Goal: Ask a question

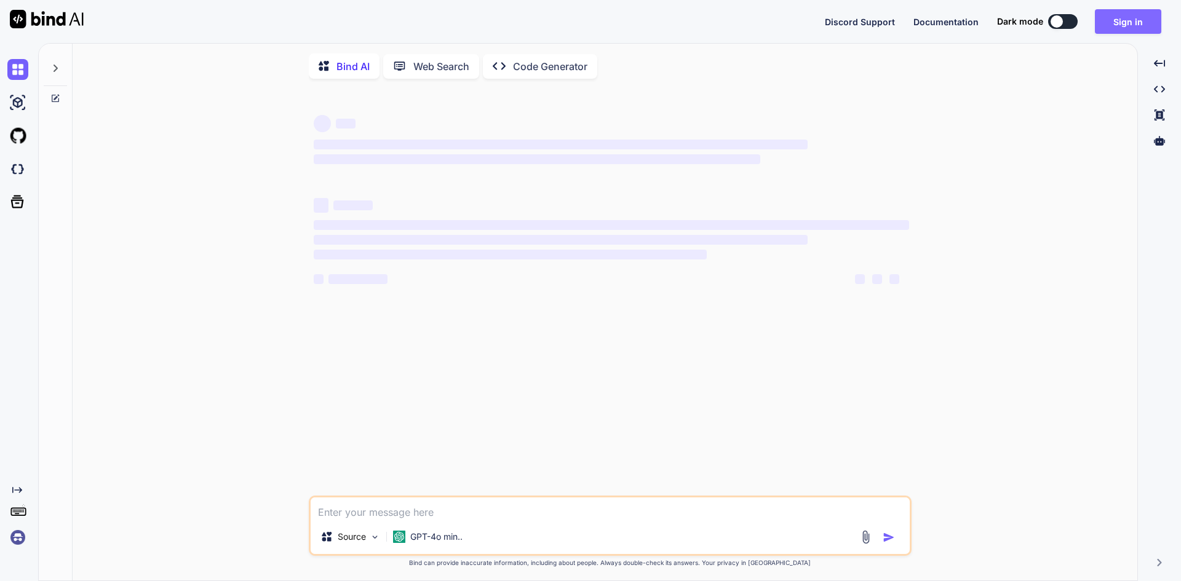
click at [1129, 25] on button "Sign in" at bounding box center [1128, 21] width 66 height 25
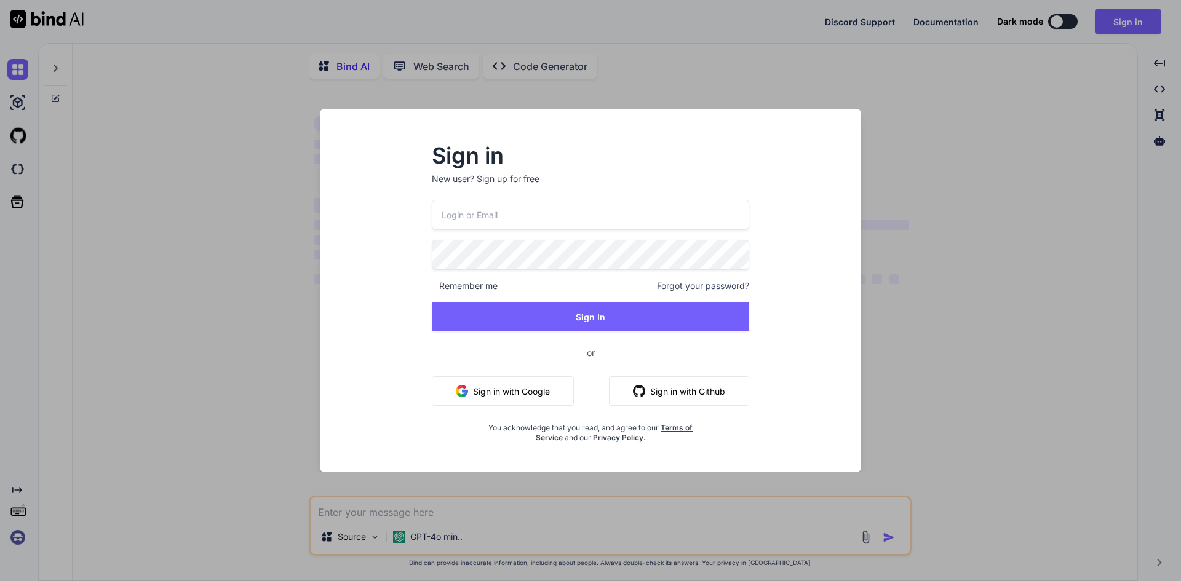
click at [545, 220] on input "email" at bounding box center [590, 215] width 317 height 30
type textarea "x"
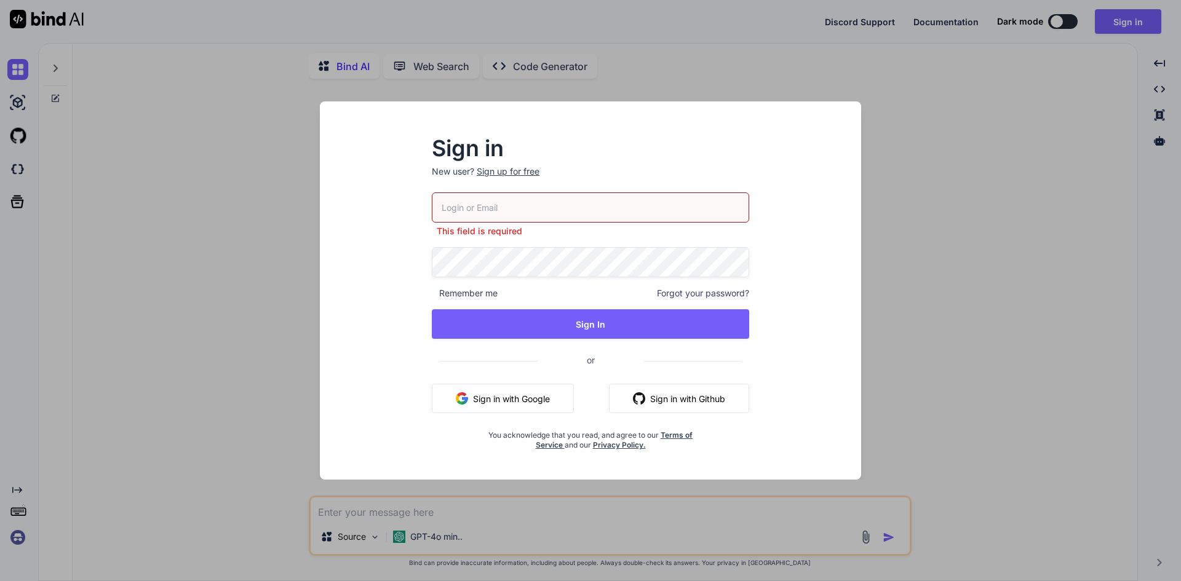
paste input "zainmalik@yopmail.com"
type input "zainmalik@yopmail.com"
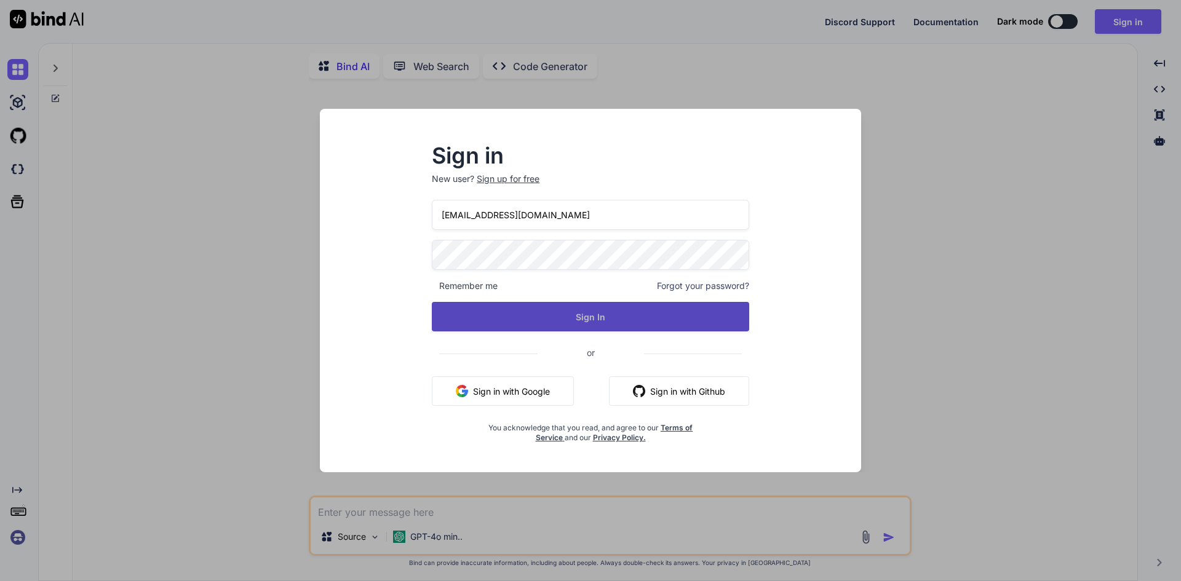
click at [508, 313] on button "Sign In" at bounding box center [590, 317] width 317 height 30
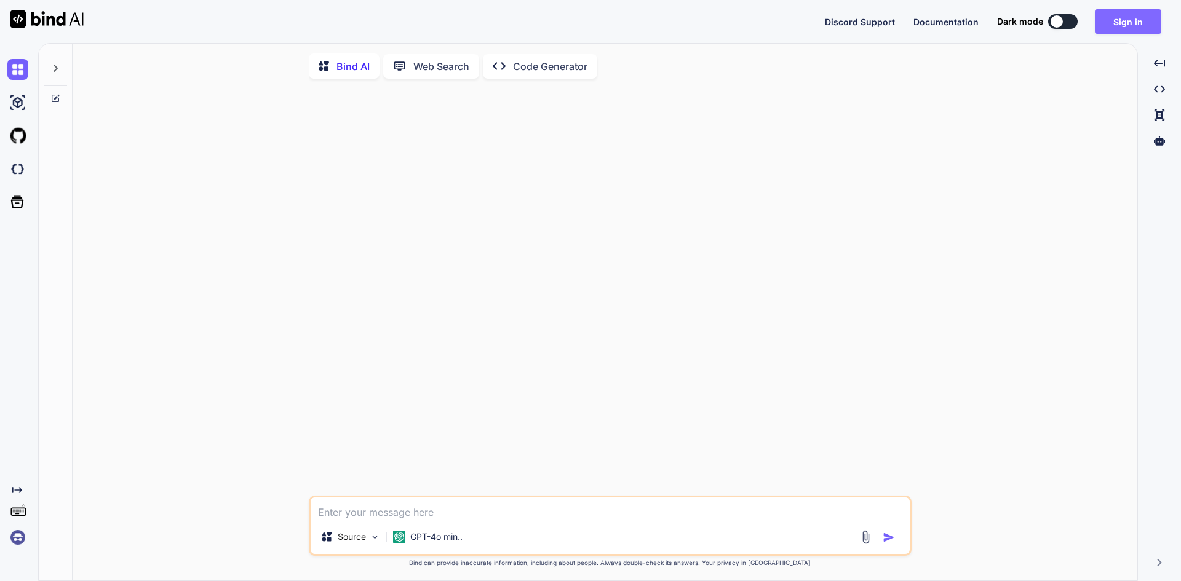
click at [1110, 10] on button "Sign in" at bounding box center [1128, 21] width 66 height 25
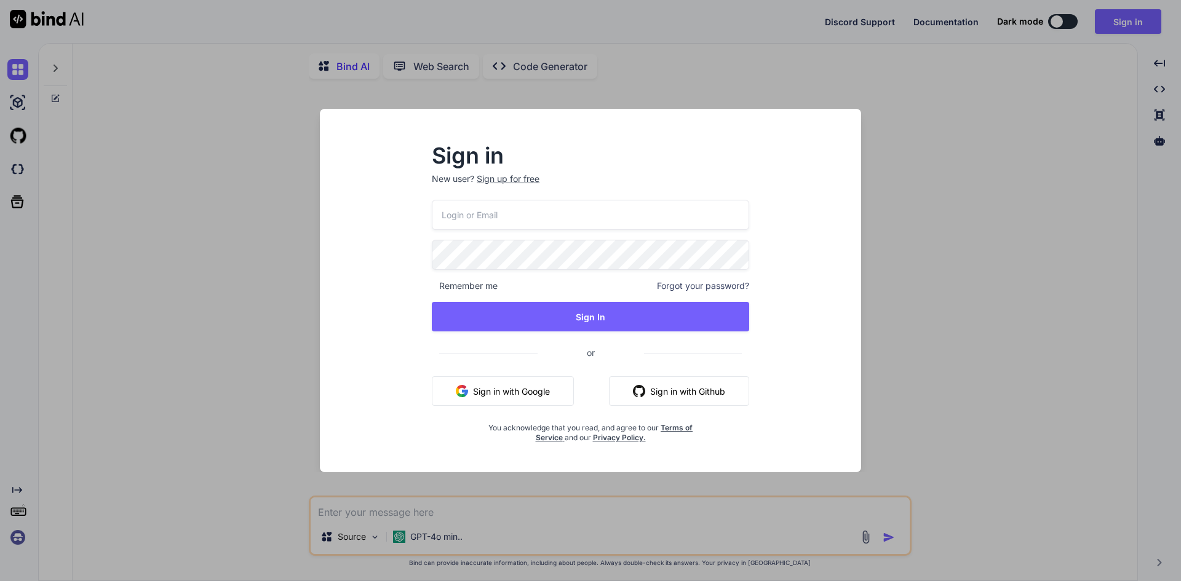
click at [491, 218] on input "email" at bounding box center [590, 215] width 317 height 30
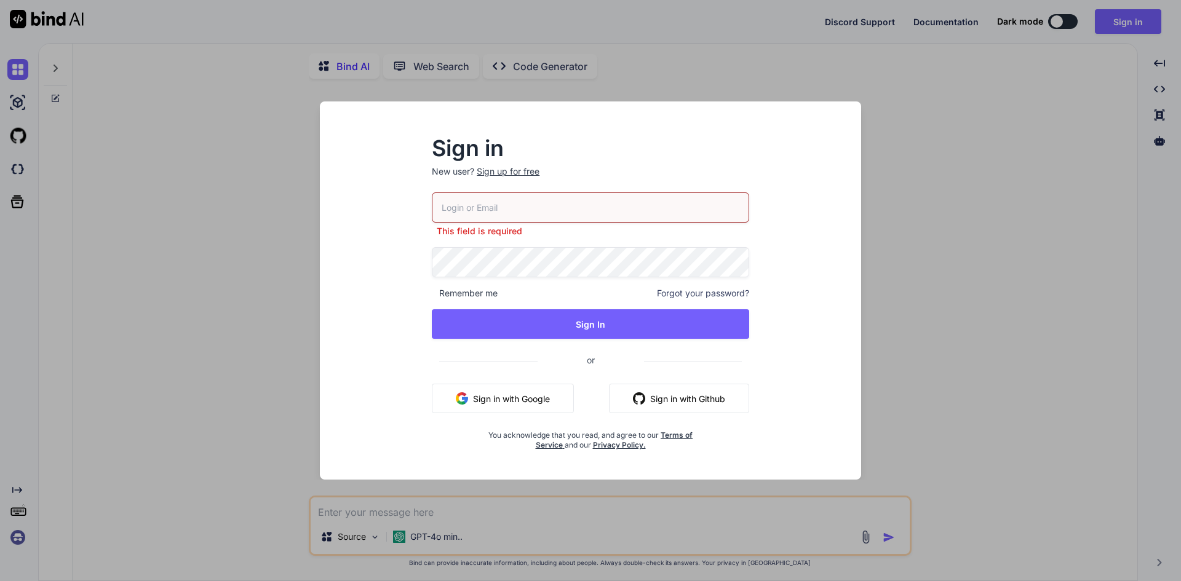
paste input "zainmalik@yopmail.com"
type input "zainmalik@yopmail.com"
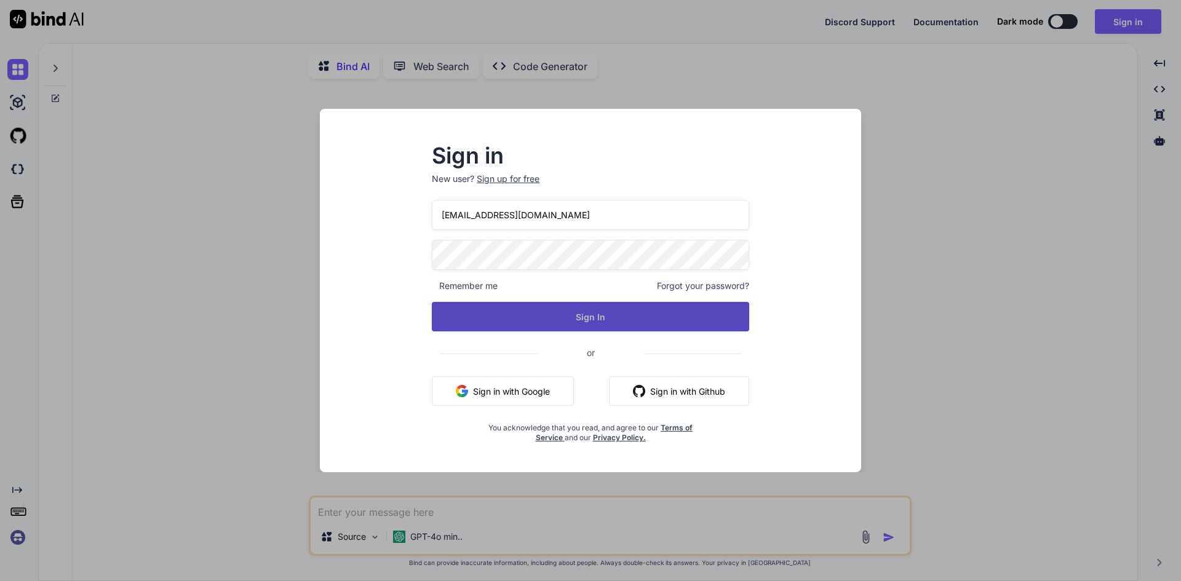
click at [535, 325] on button "Sign In" at bounding box center [590, 317] width 317 height 30
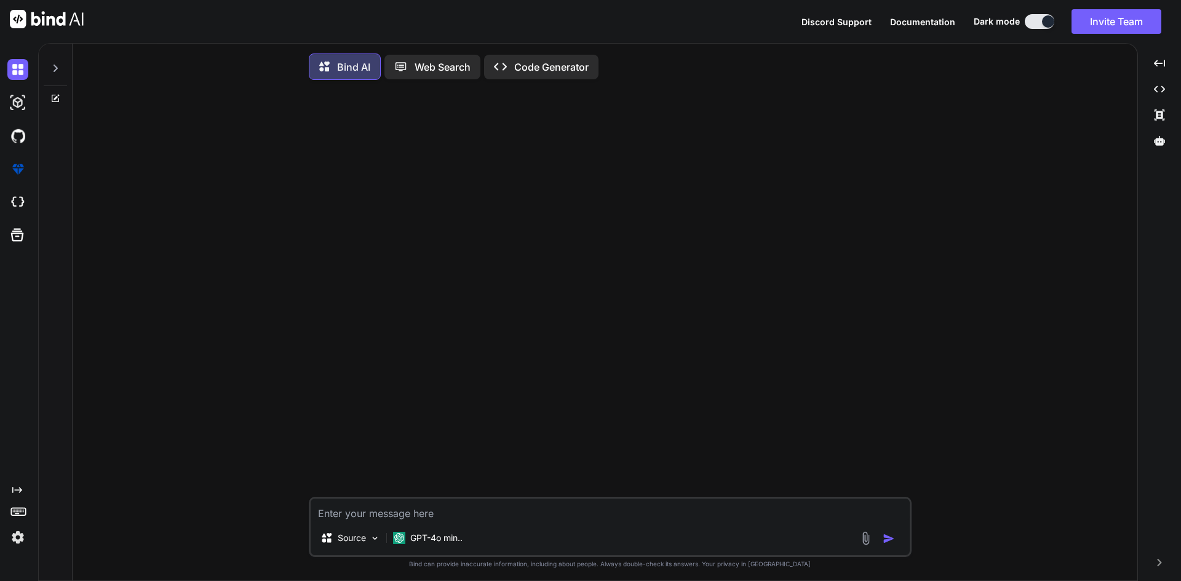
click at [421, 513] on textarea at bounding box center [610, 510] width 599 height 22
paste textarea "public async Task<List<VitalResponseModel>> GetVitalsByPatientIdAsync(string pa…"
type textarea "public async Task<List<VitalResponseModel>> GetVitalsByPatientIdAsync(string pa…"
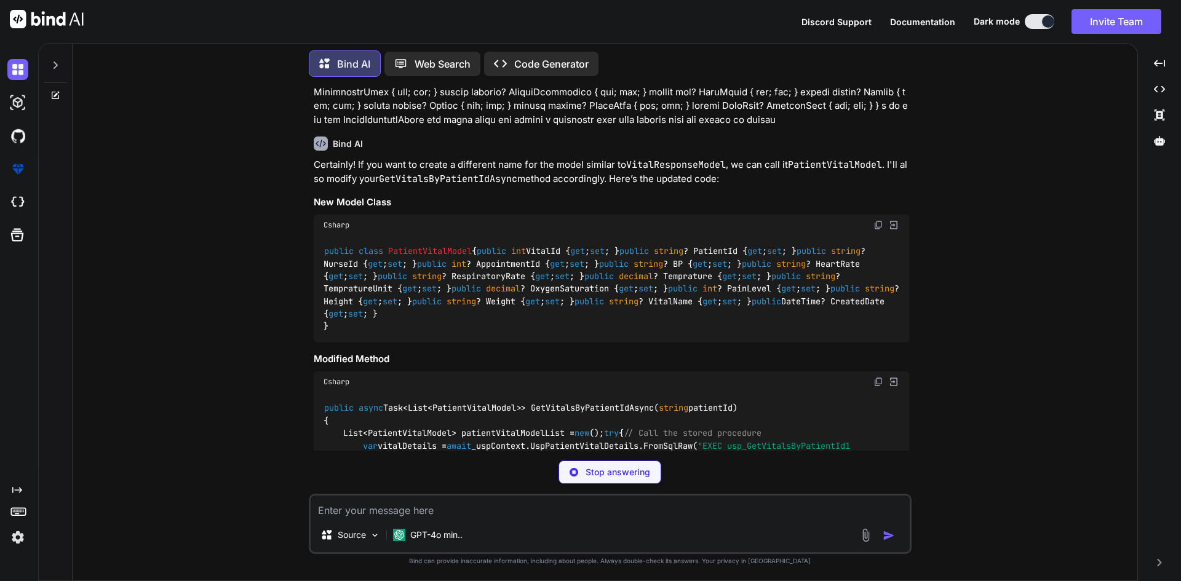
scroll to position [349, 0]
click at [422, 247] on span "PatientVitalModel" at bounding box center [430, 252] width 84 height 11
copy span "PatientVitalModel"
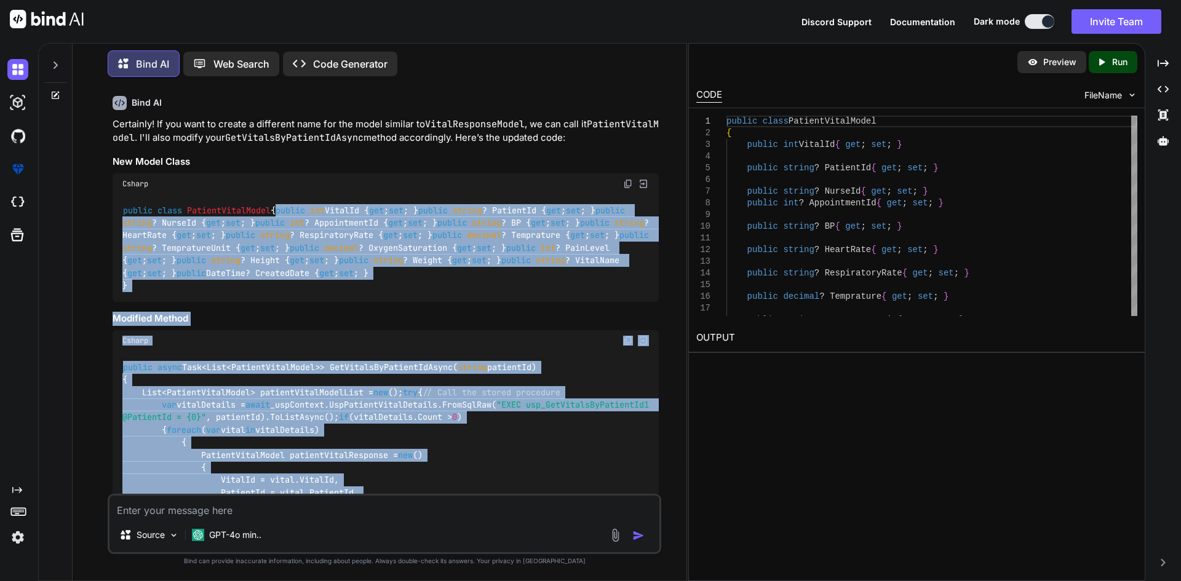
scroll to position [626, 0]
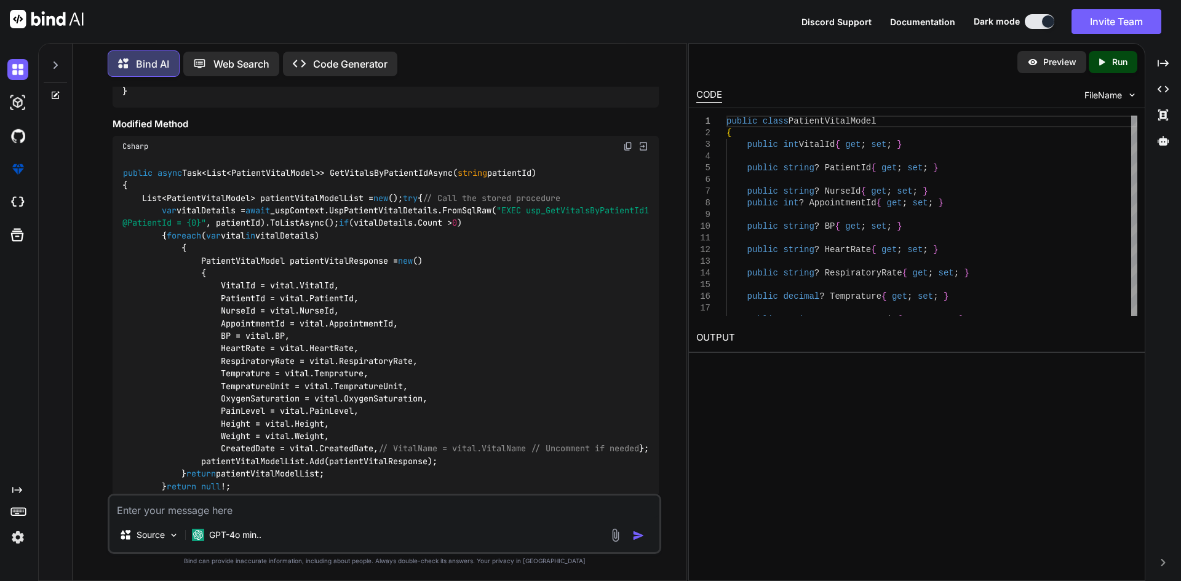
drag, startPoint x: 143, startPoint y: 294, endPoint x: 437, endPoint y: 326, distance: 295.8
click at [437, 108] on div "public class PatientVitalModel { public int VitalId { get ; set ; } public stri…" at bounding box center [386, 54] width 546 height 108
copy code "public int VitalId { get ; set ; } public string ? PatientId { get ; set ; } pu…"
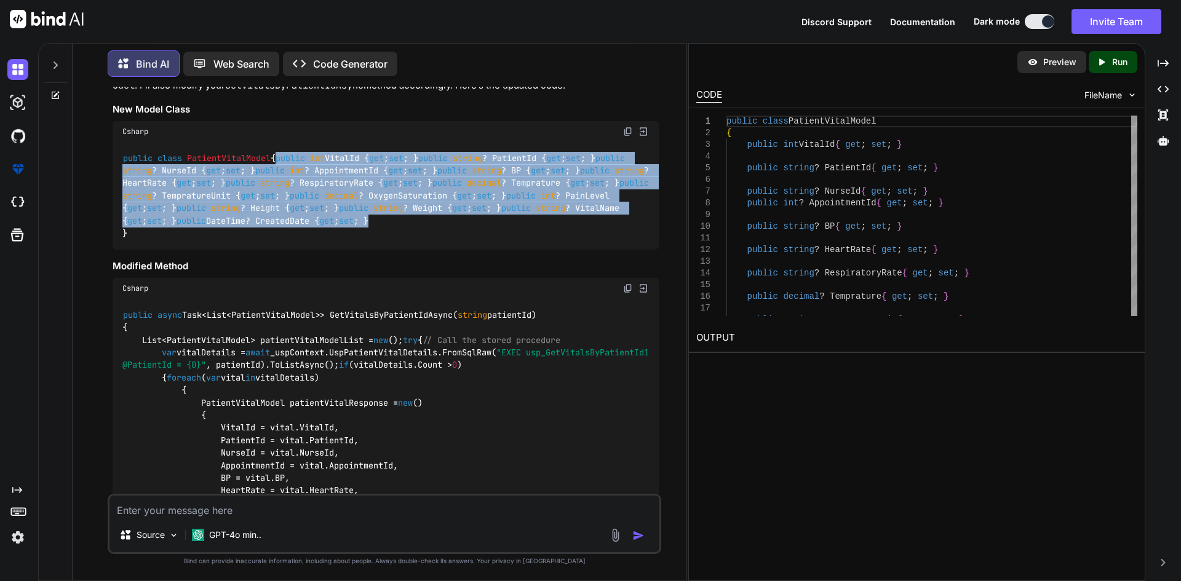
scroll to position [442, 0]
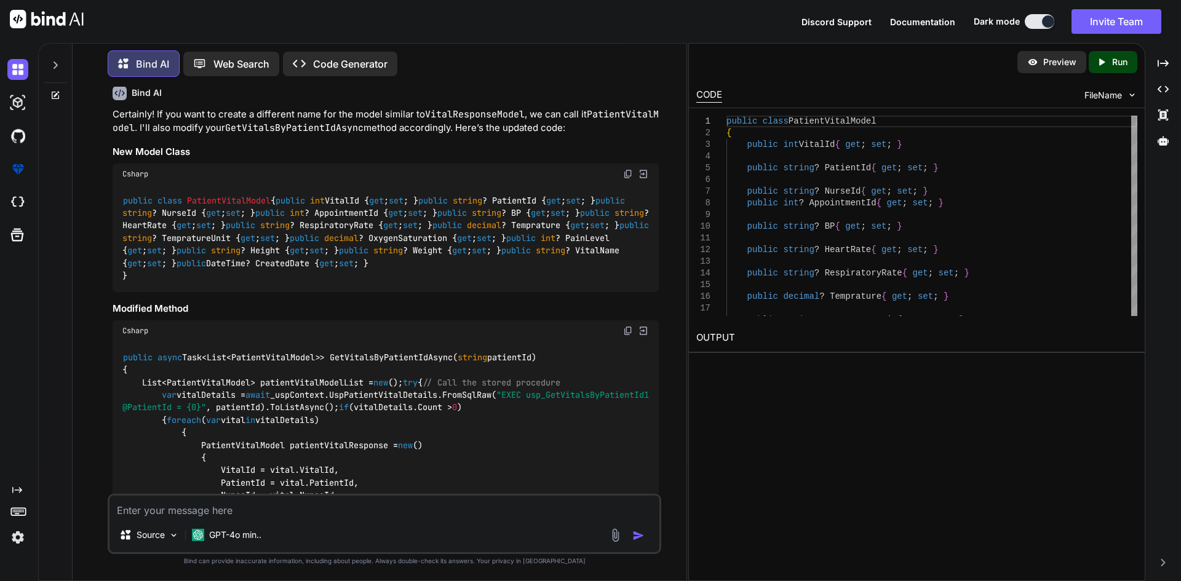
click at [241, 195] on span "PatientVitalModel" at bounding box center [229, 200] width 84 height 11
copy span "PatientVitalModel"
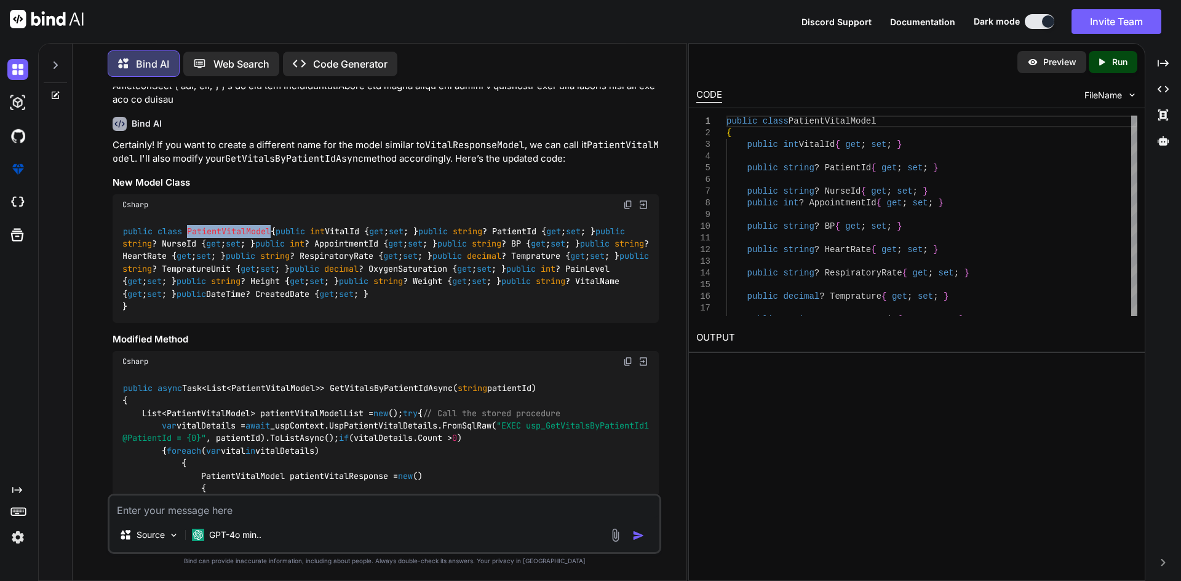
scroll to position [0, 0]
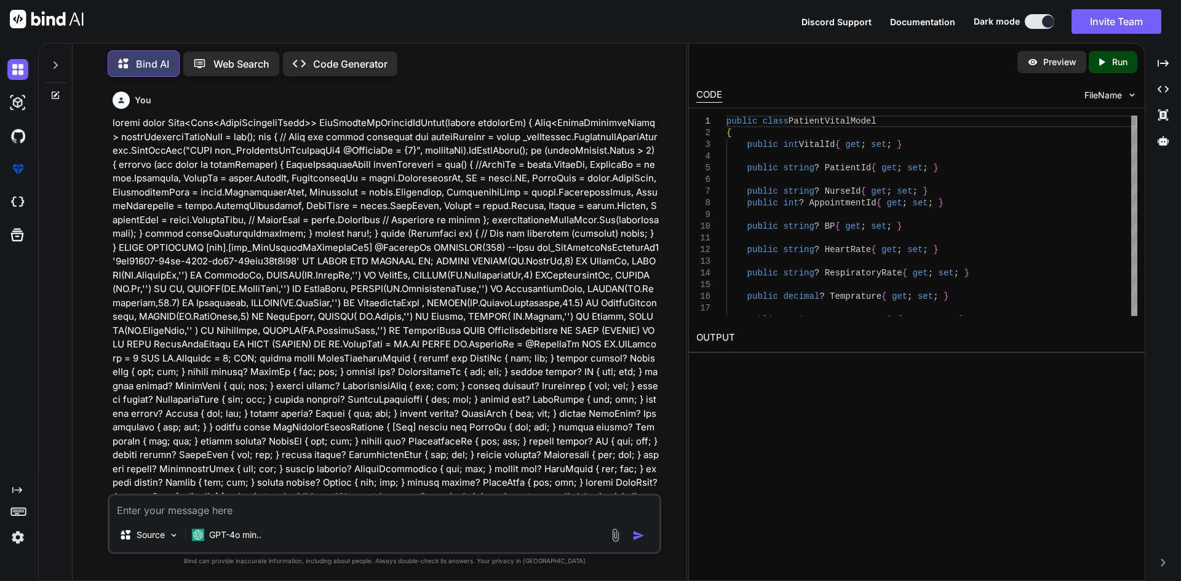
click at [56, 60] on icon at bounding box center [55, 65] width 10 height 10
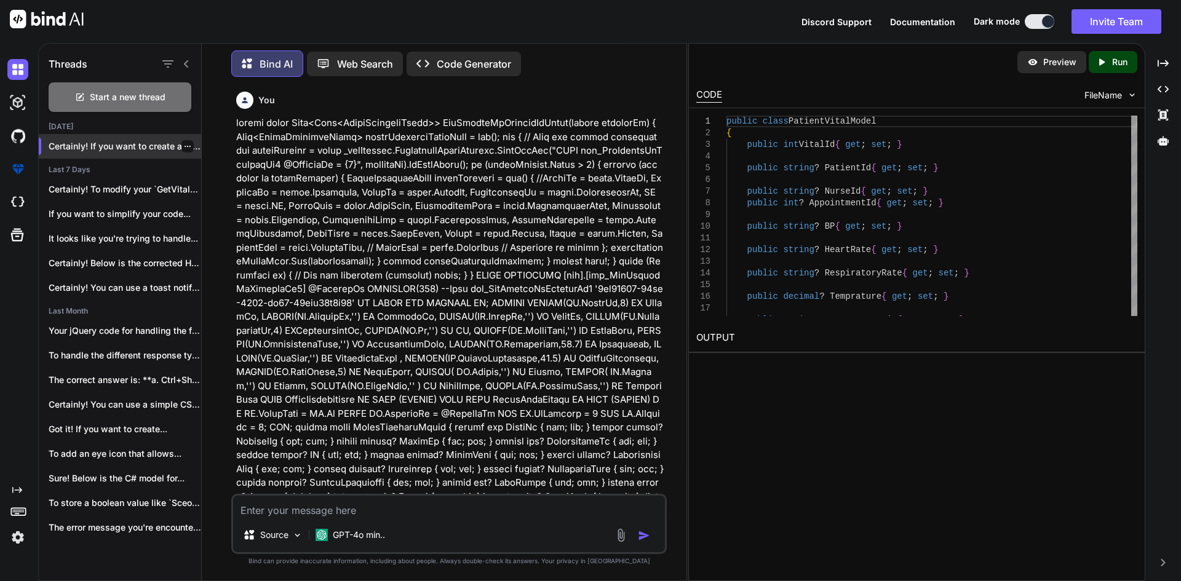
click at [185, 146] on icon "button" at bounding box center [188, 146] width 6 height 1
click at [212, 198] on span "Delete" at bounding box center [215, 192] width 26 height 12
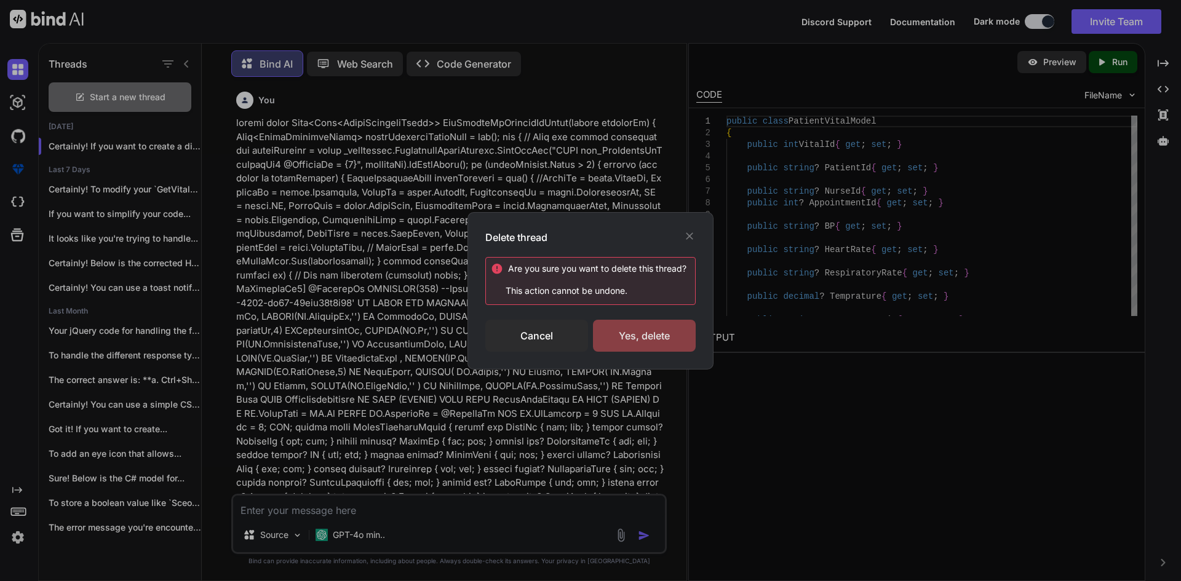
click at [669, 337] on div "Yes, delete" at bounding box center [644, 336] width 103 height 32
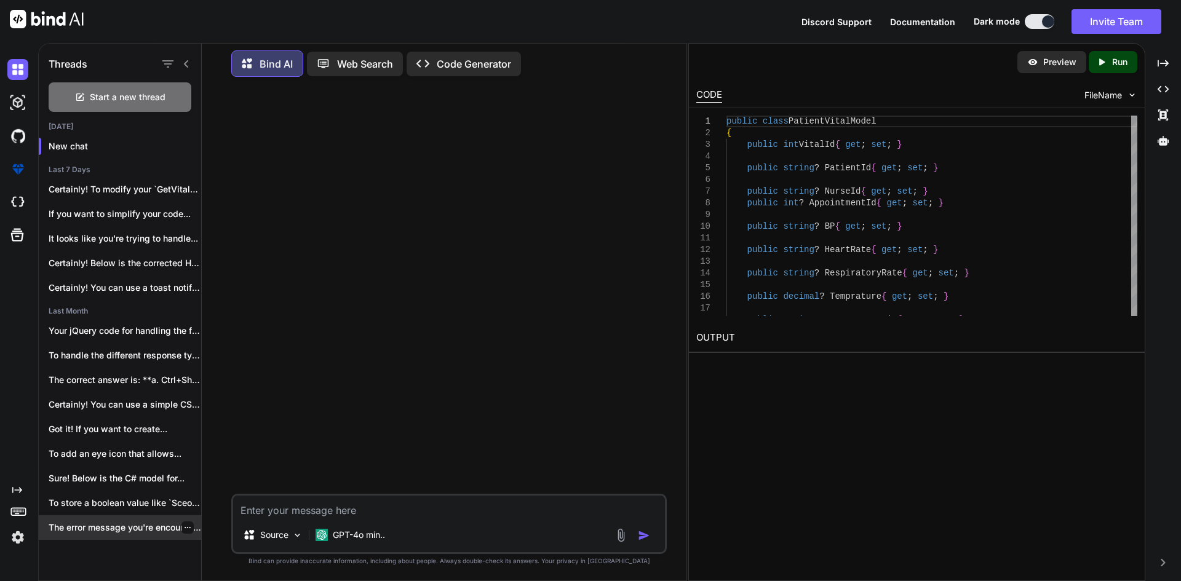
click at [184, 526] on icon "button" at bounding box center [187, 527] width 7 height 7
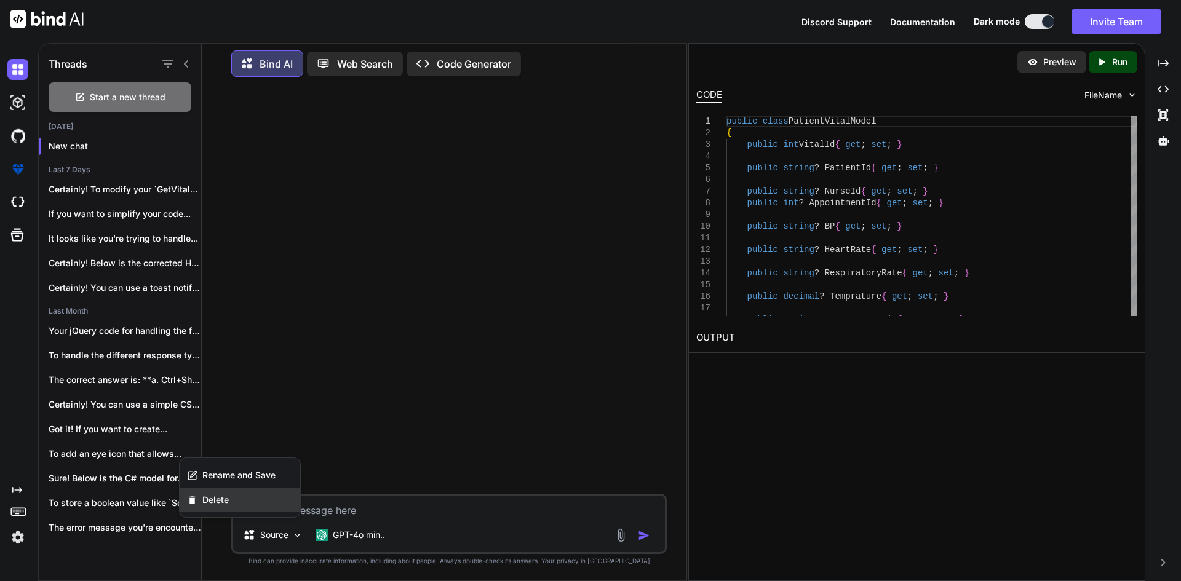
click at [204, 505] on span "Delete" at bounding box center [215, 500] width 26 height 12
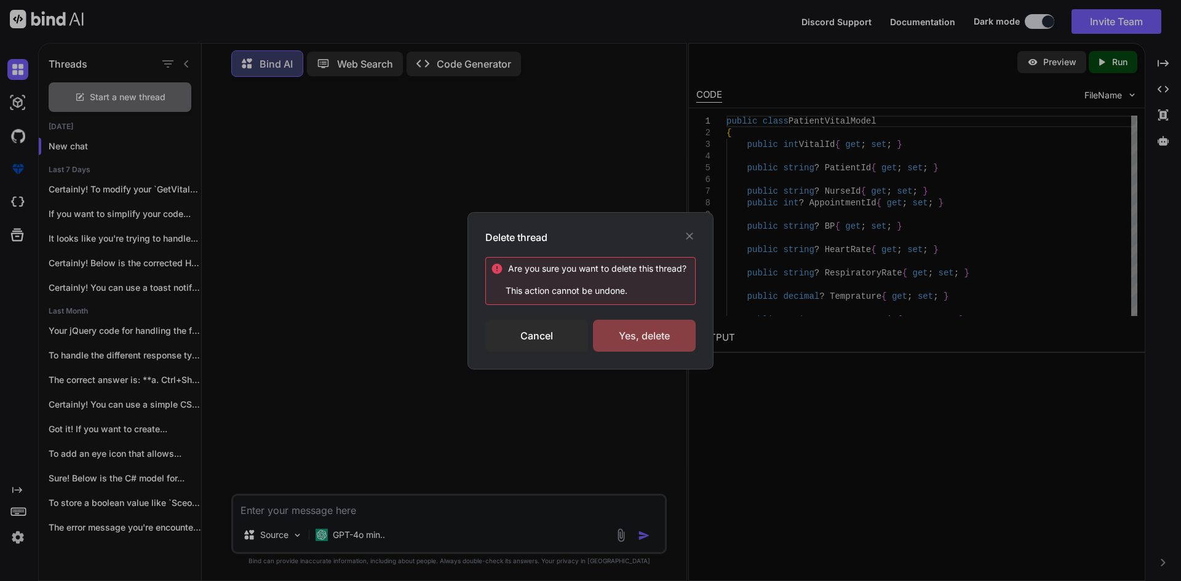
click at [642, 325] on div "Yes, delete" at bounding box center [644, 336] width 103 height 32
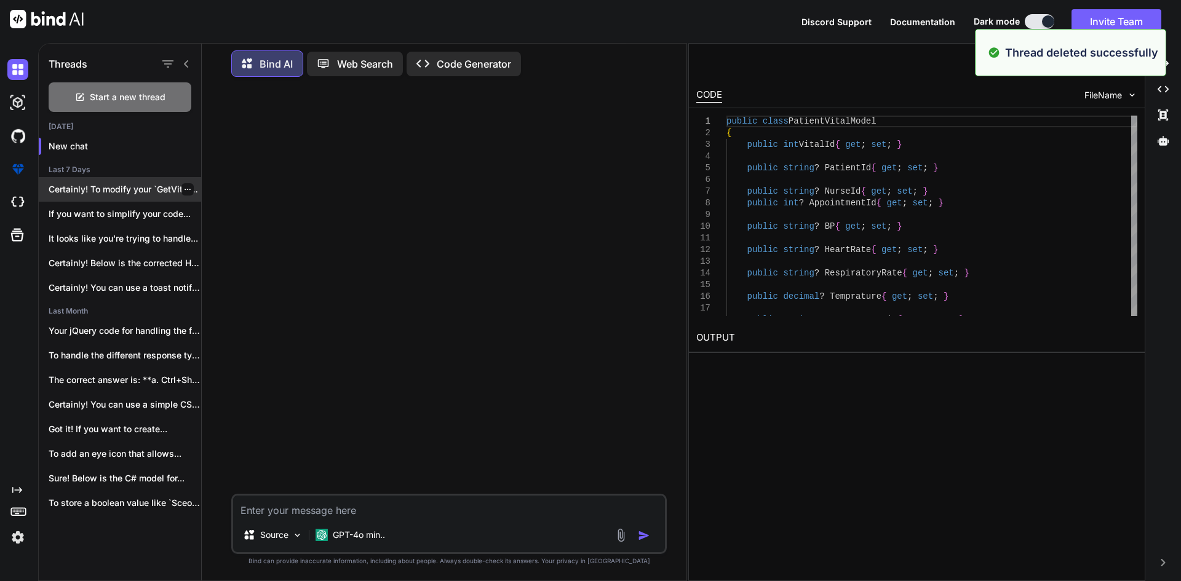
click at [192, 188] on p "Certainly! To modify your `GetVitalsByPatientIdAsync` method to..." at bounding box center [125, 189] width 153 height 12
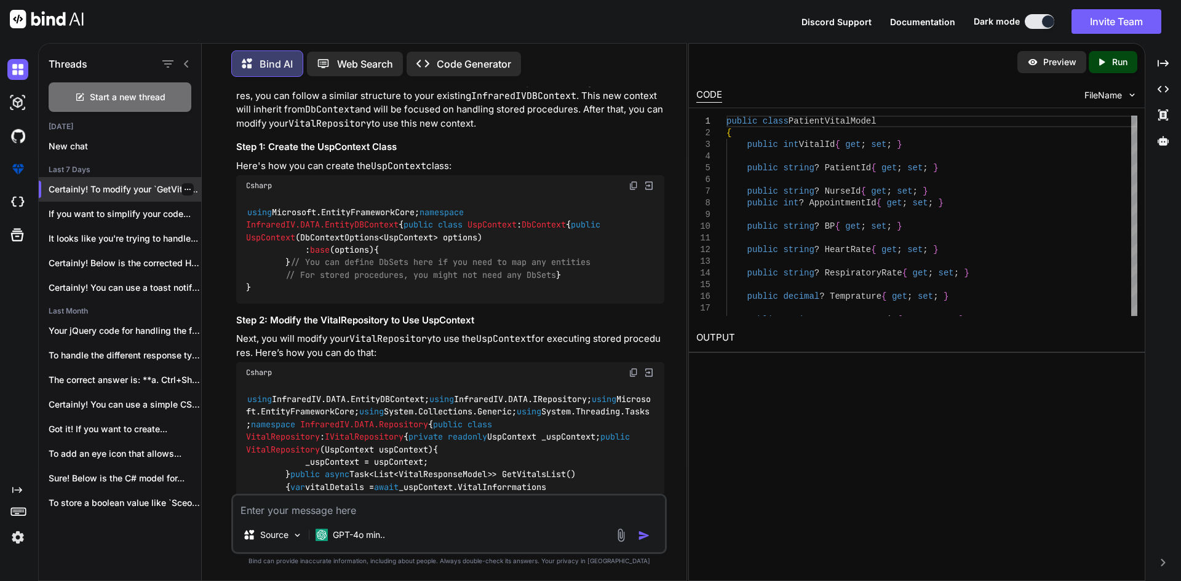
click at [186, 189] on icon "button" at bounding box center [187, 189] width 7 height 7
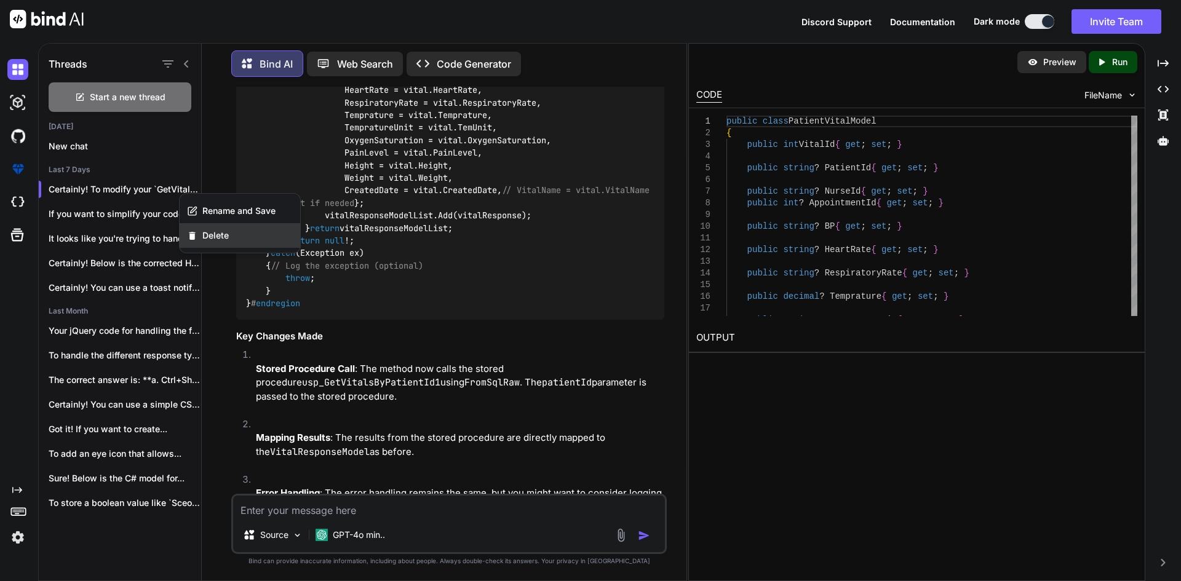
click at [207, 237] on span "Delete" at bounding box center [215, 235] width 26 height 12
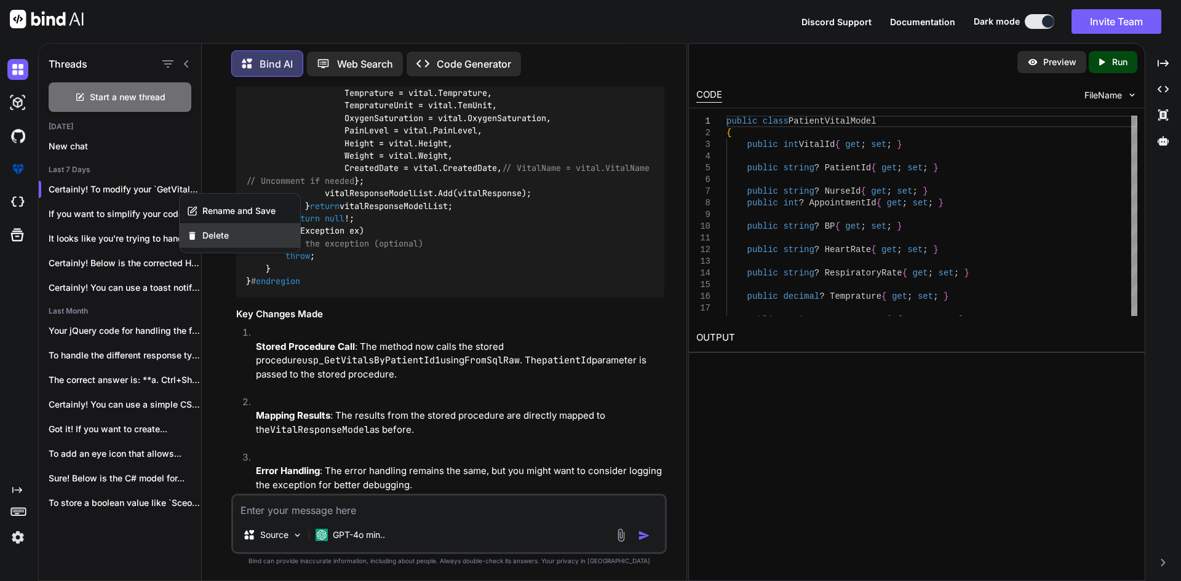
scroll to position [4819, 0]
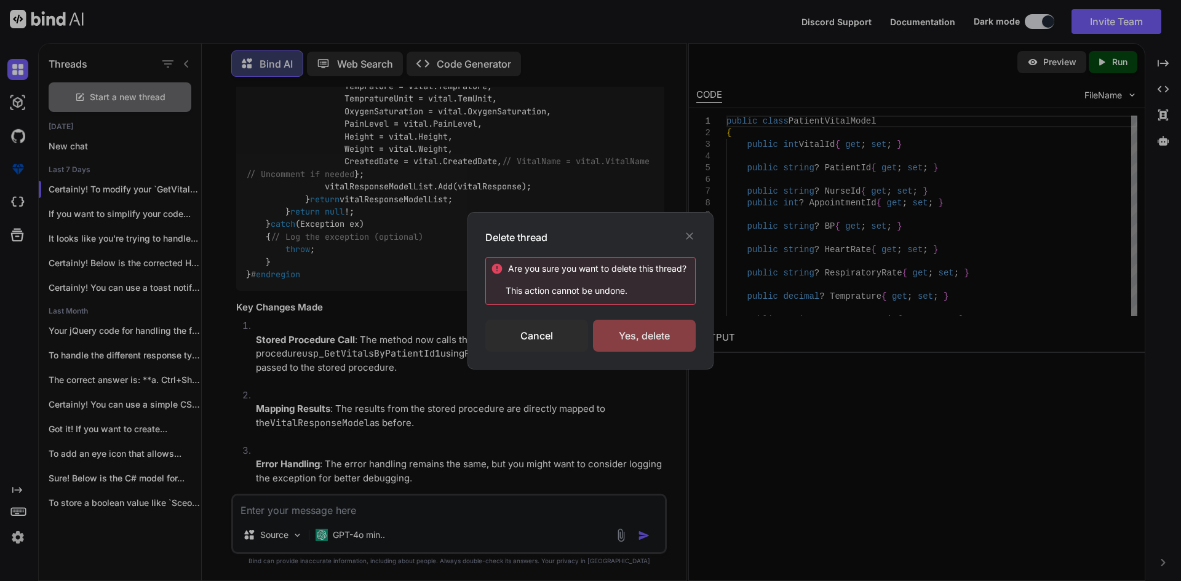
click at [643, 332] on div "Yes, delete" at bounding box center [644, 336] width 103 height 32
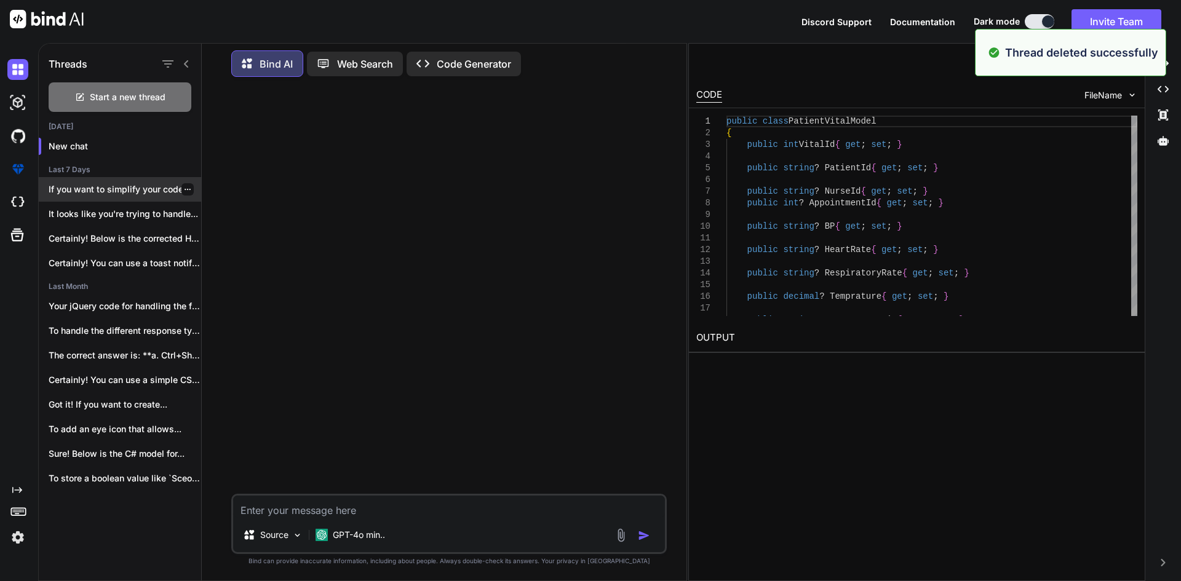
click at [184, 186] on icon "button" at bounding box center [187, 189] width 7 height 7
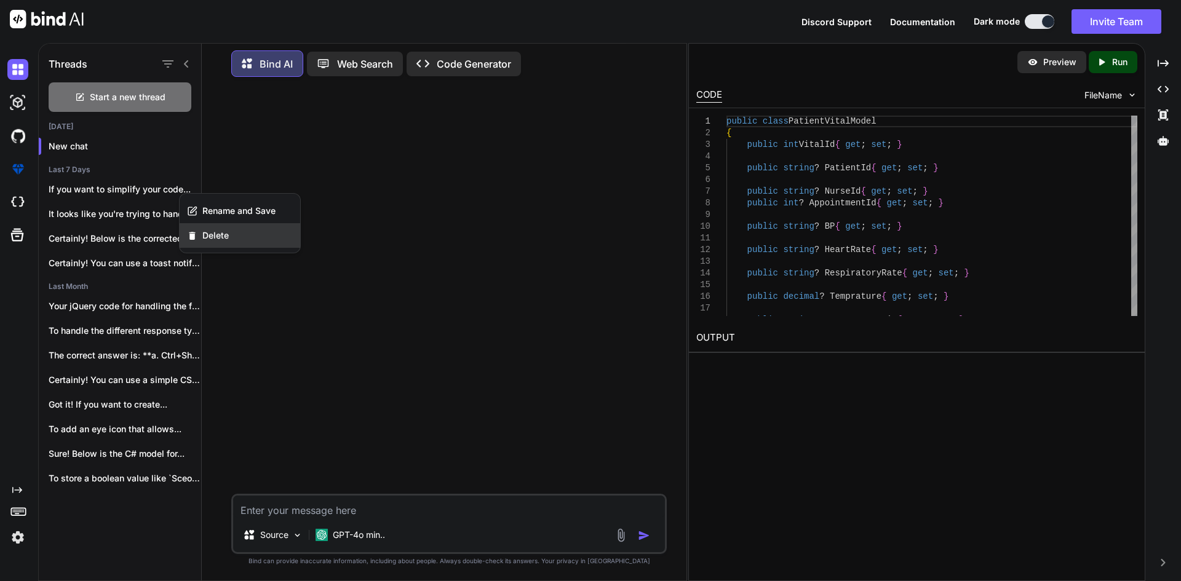
click at [208, 236] on span "Delete" at bounding box center [215, 235] width 26 height 12
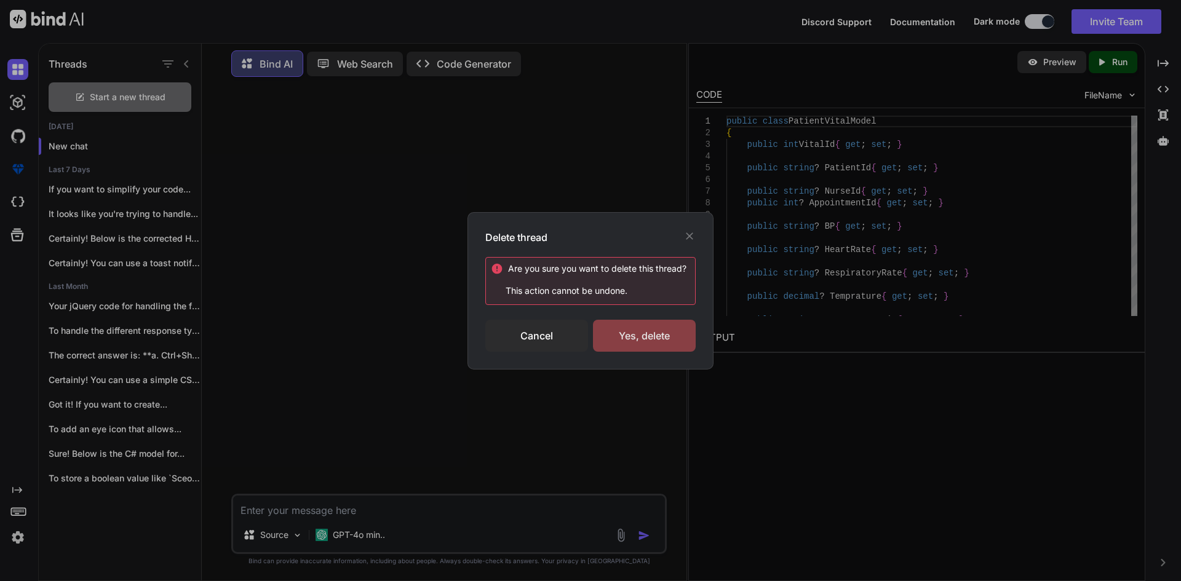
click at [654, 335] on div "Yes, delete" at bounding box center [644, 336] width 103 height 32
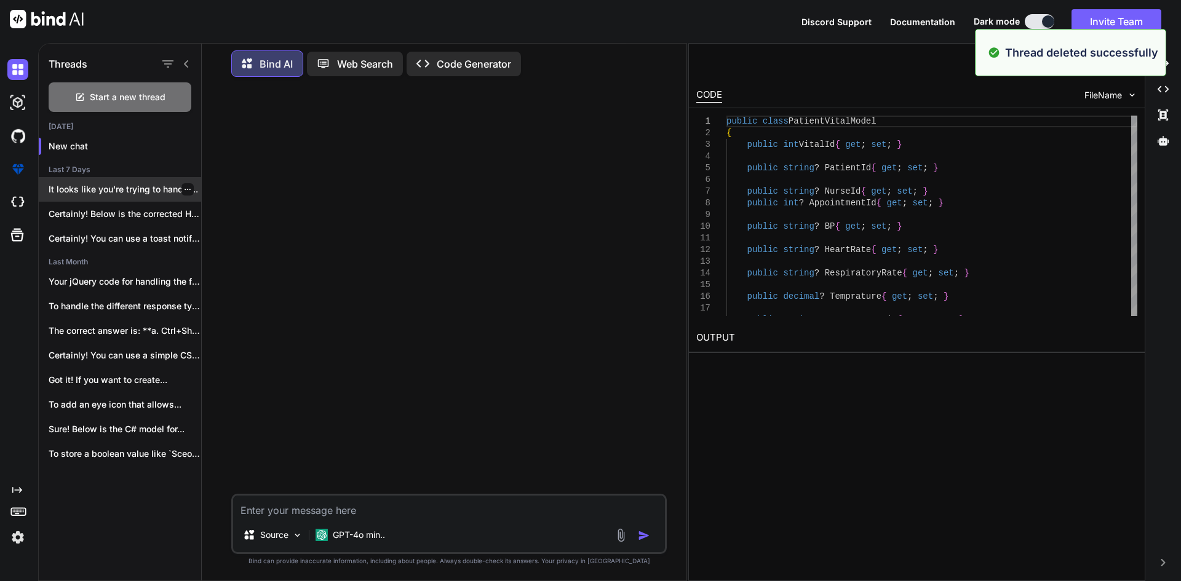
click at [184, 186] on icon "button" at bounding box center [187, 189] width 7 height 7
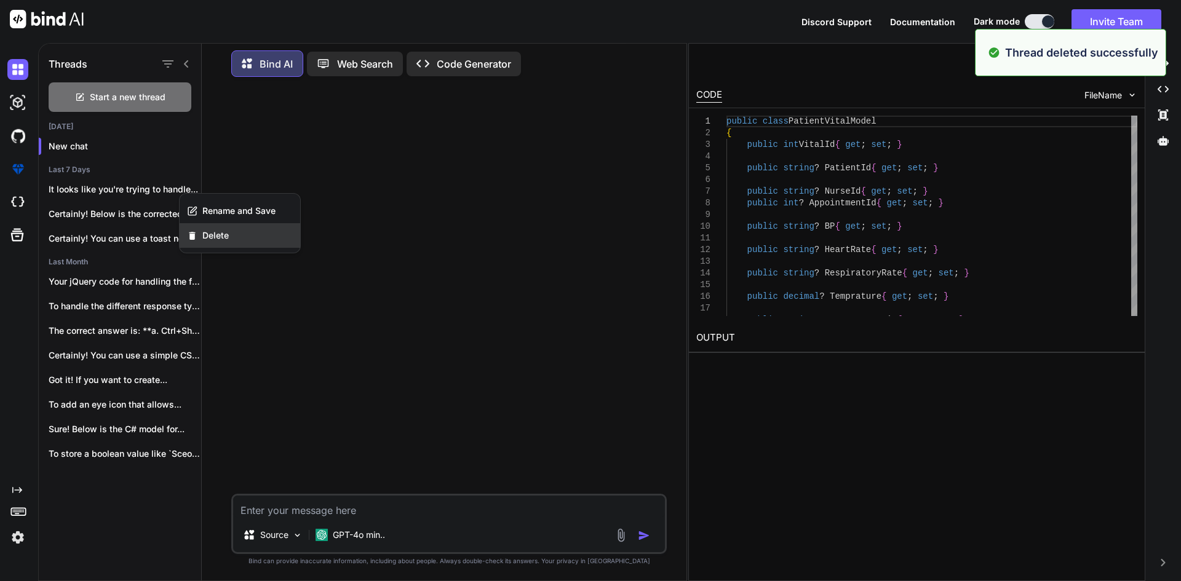
click at [200, 231] on div "Delete" at bounding box center [240, 235] width 121 height 25
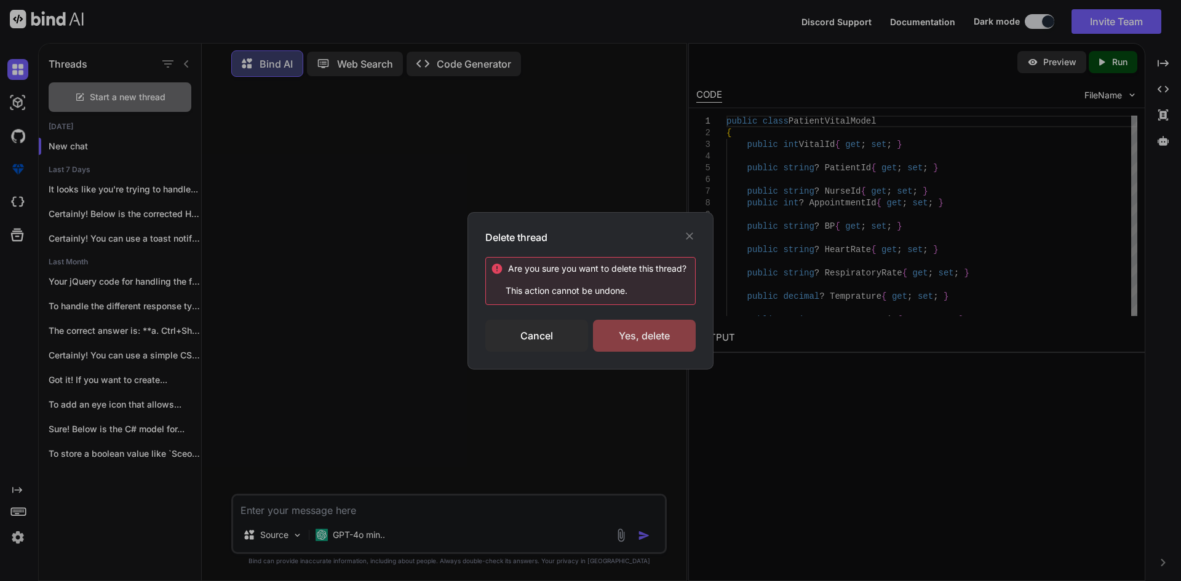
click at [639, 343] on div "Yes, delete" at bounding box center [644, 336] width 103 height 32
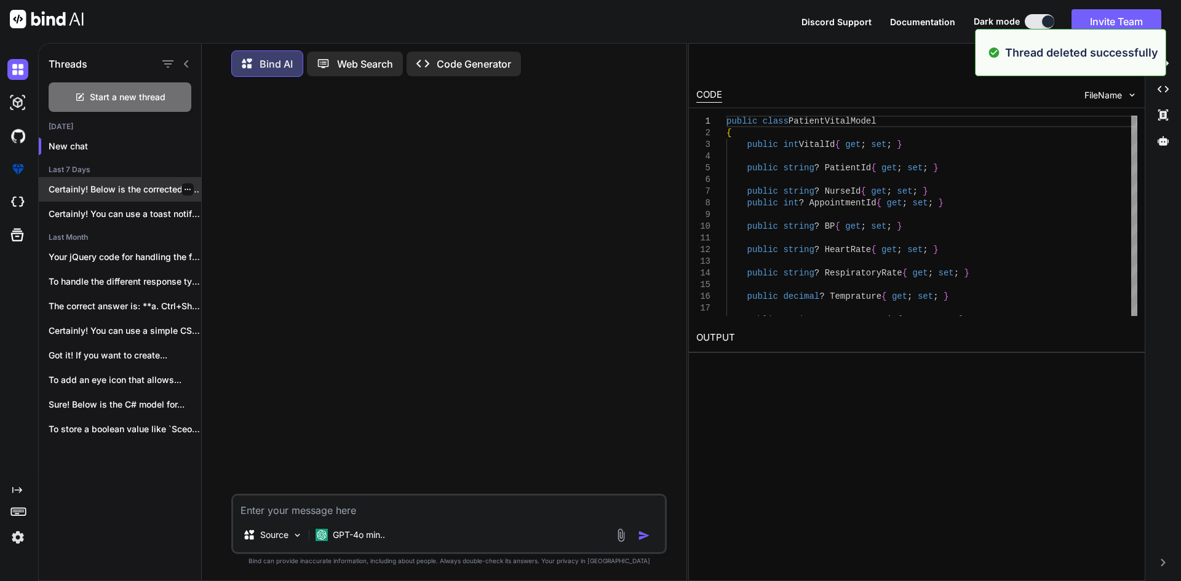
click at [184, 188] on icon "button" at bounding box center [187, 189] width 7 height 7
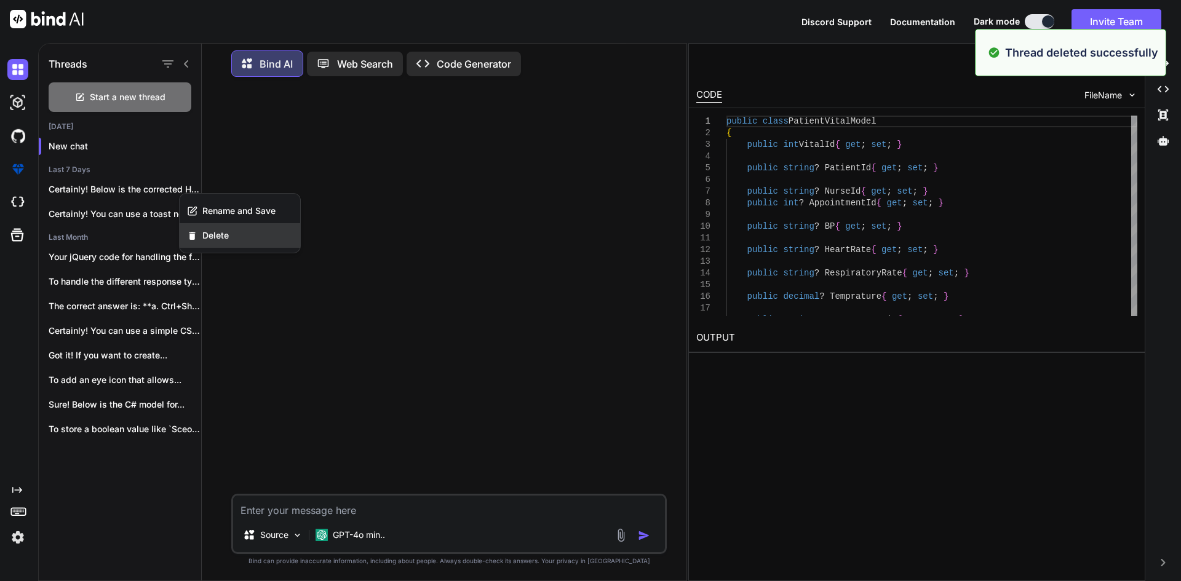
click at [202, 234] on div "Delete" at bounding box center [240, 235] width 121 height 25
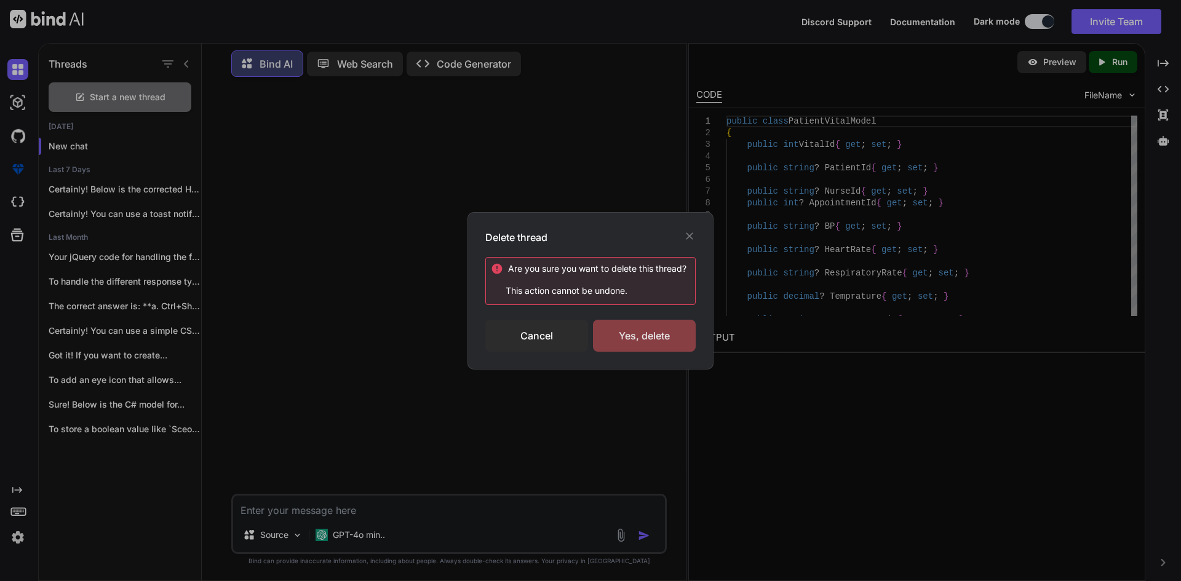
click at [652, 337] on div "Yes, delete" at bounding box center [644, 336] width 103 height 32
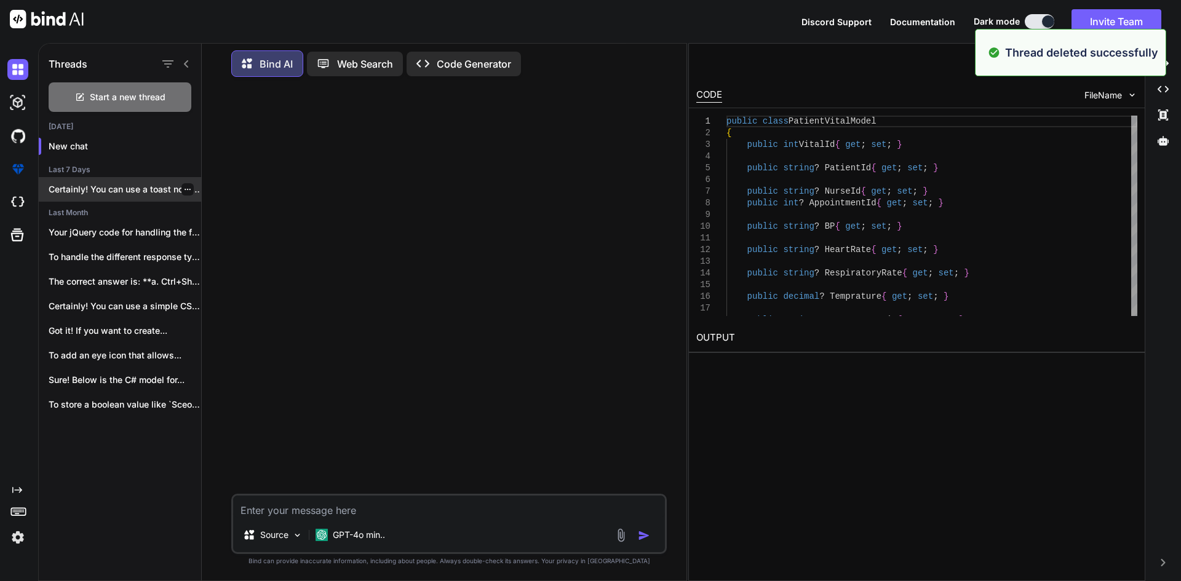
click at [186, 186] on icon "button" at bounding box center [187, 189] width 7 height 7
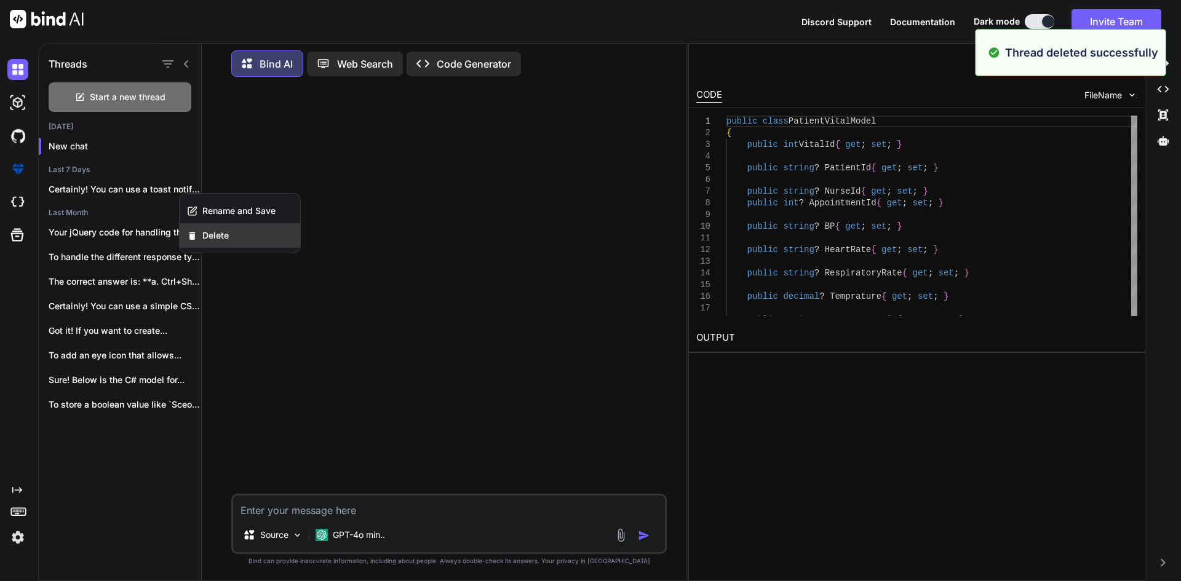
click at [218, 229] on span "Delete" at bounding box center [215, 235] width 26 height 12
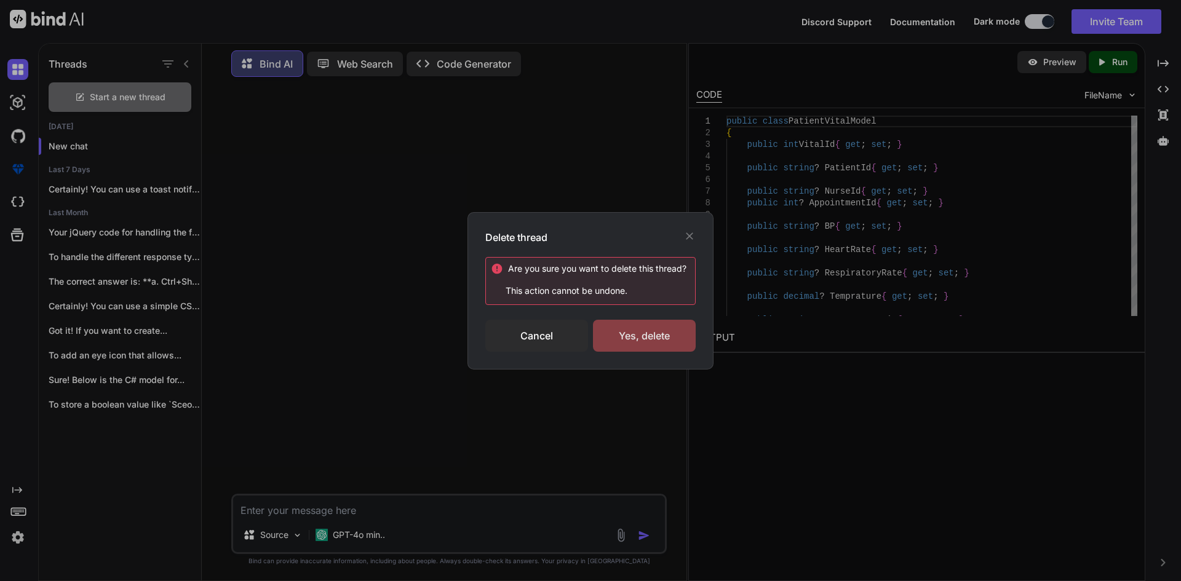
click at [635, 341] on div "Yes, delete" at bounding box center [644, 336] width 103 height 32
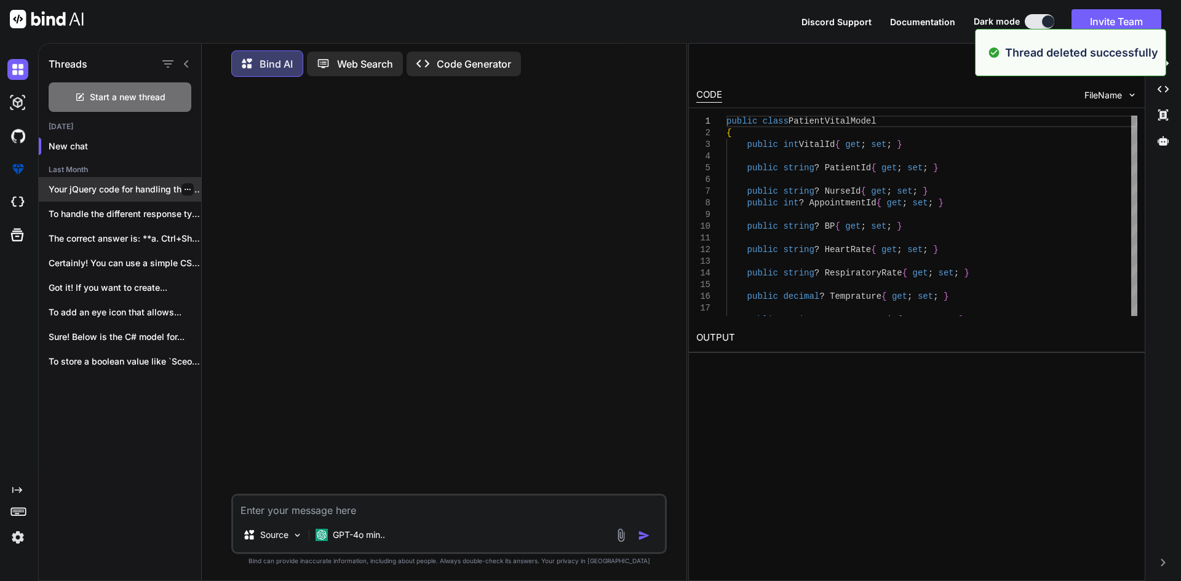
click at [191, 186] on p "Your jQuery code for handling the form..." at bounding box center [125, 189] width 153 height 12
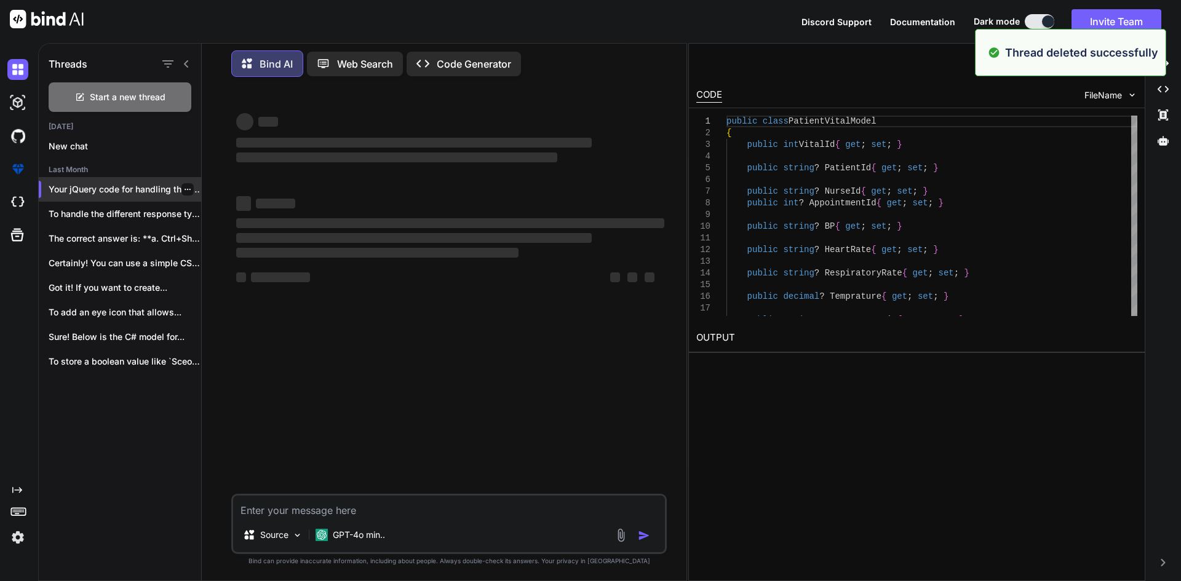
click at [184, 186] on icon "button" at bounding box center [187, 189] width 7 height 7
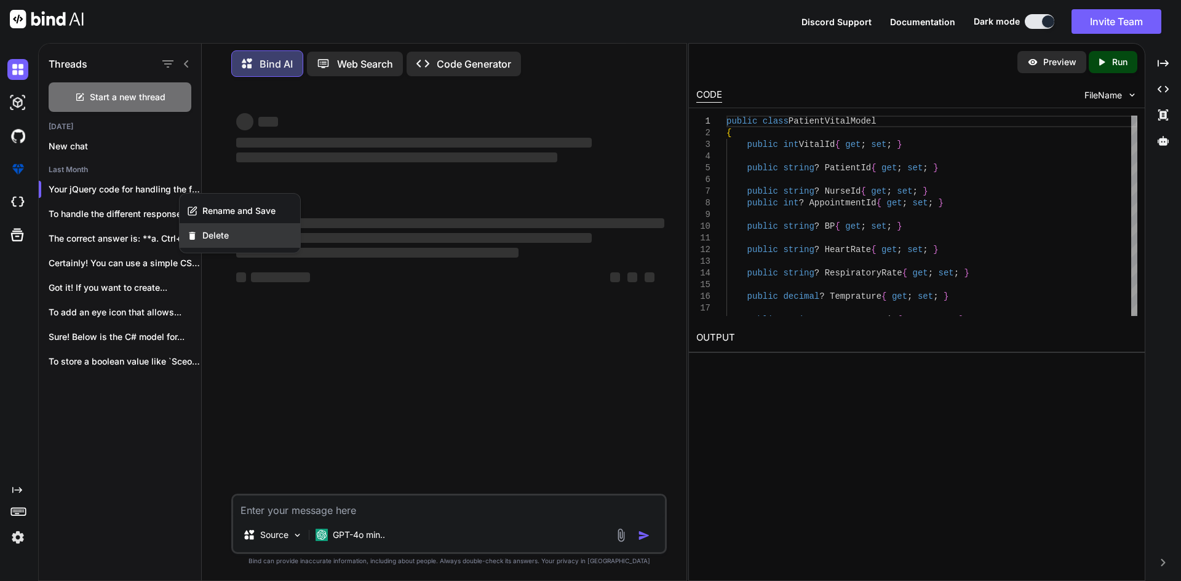
click at [217, 233] on span "Delete" at bounding box center [215, 235] width 26 height 12
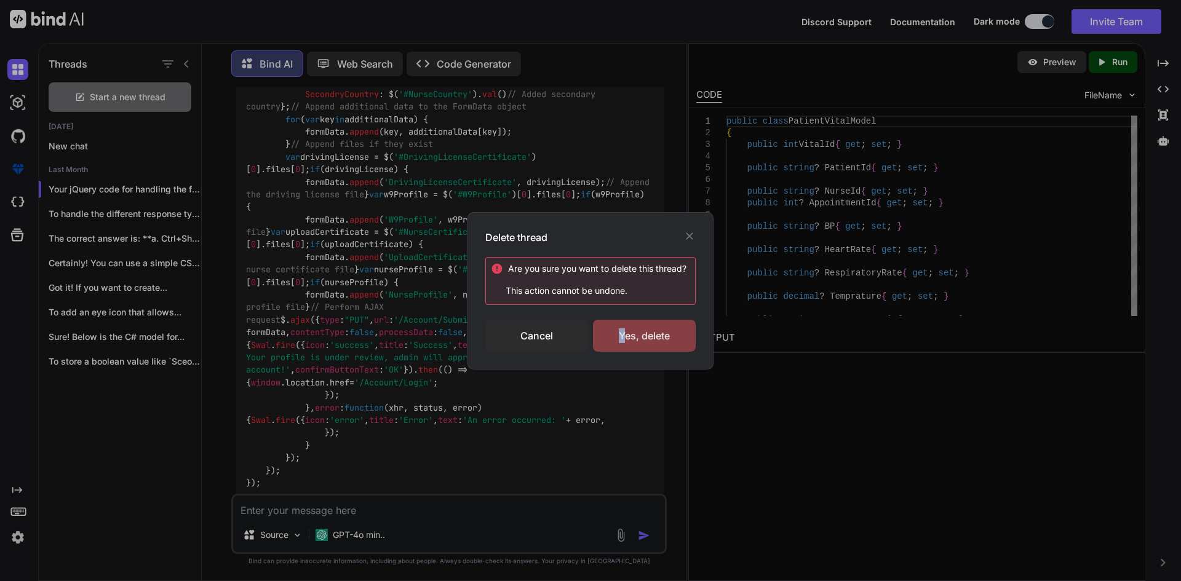
click at [622, 336] on div "Yes, delete" at bounding box center [644, 336] width 103 height 32
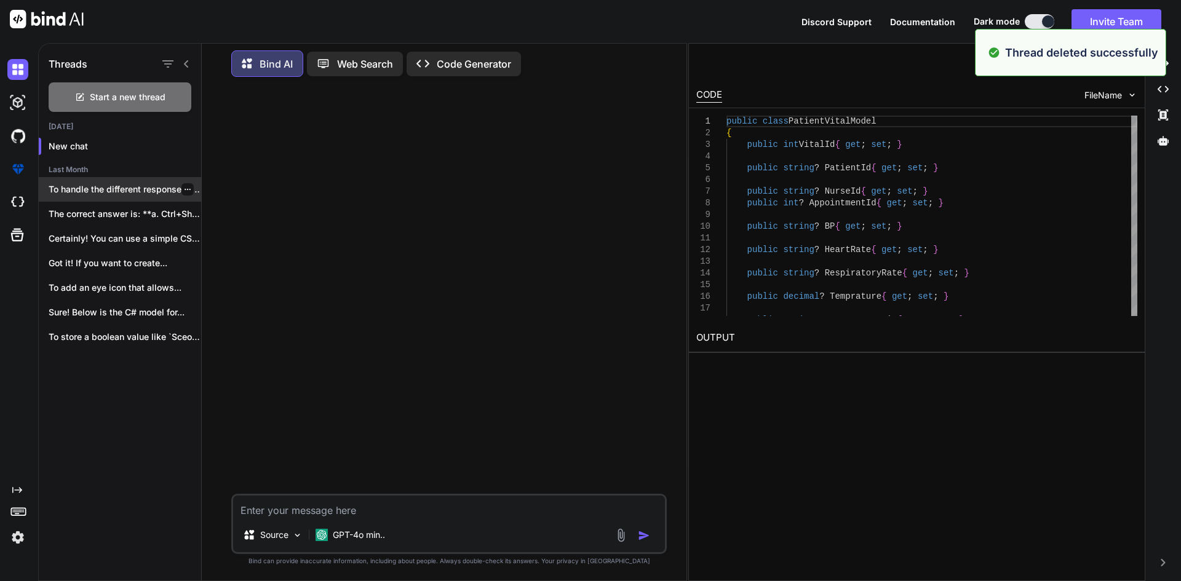
click at [184, 186] on icon "button" at bounding box center [187, 189] width 7 height 7
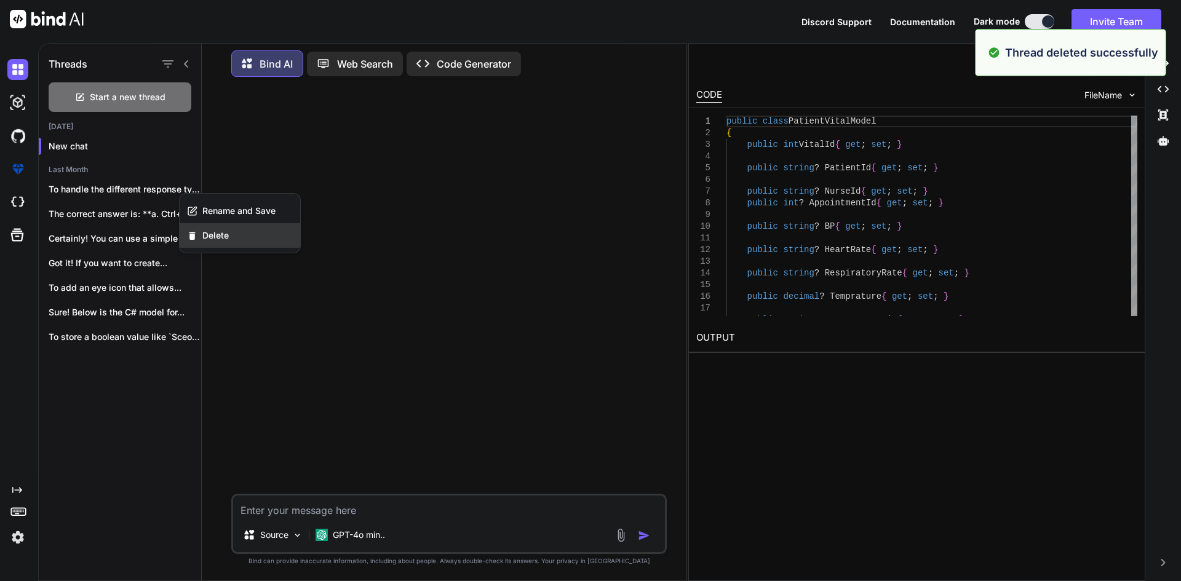
click at [215, 233] on span "Delete" at bounding box center [215, 235] width 26 height 12
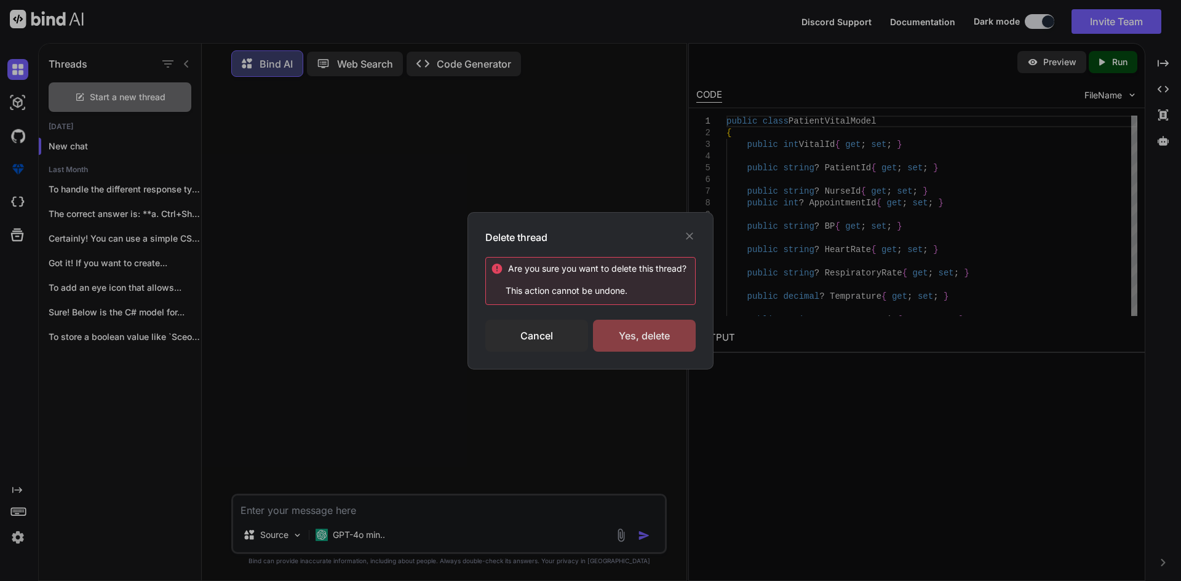
click at [636, 334] on div "Yes, delete" at bounding box center [644, 336] width 103 height 32
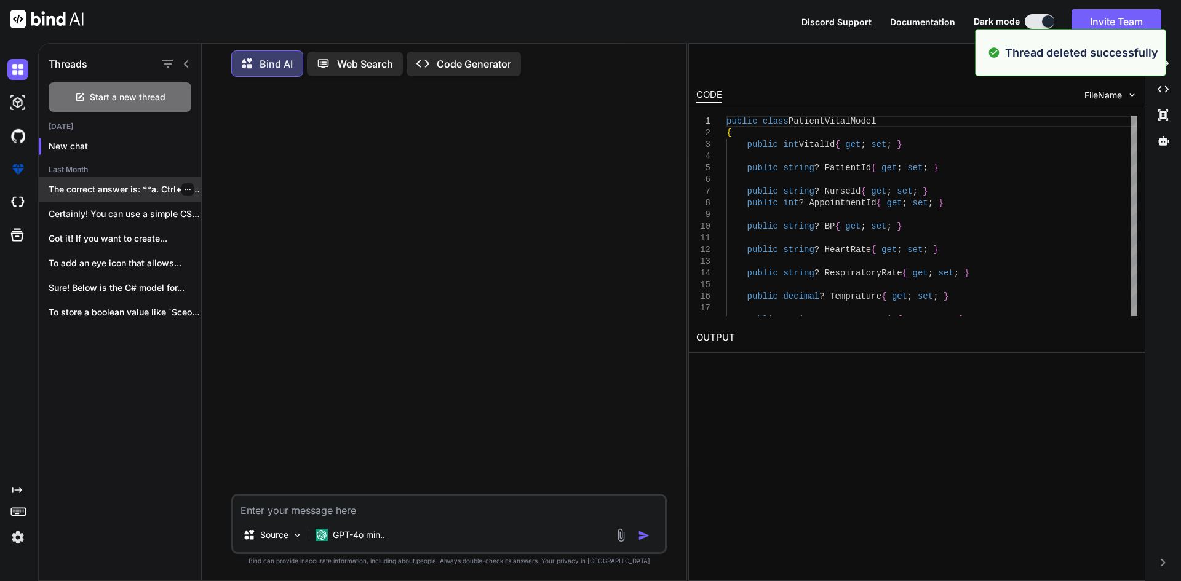
click at [188, 189] on div at bounding box center [188, 189] width 12 height 12
click at [185, 187] on icon "button" at bounding box center [187, 189] width 7 height 7
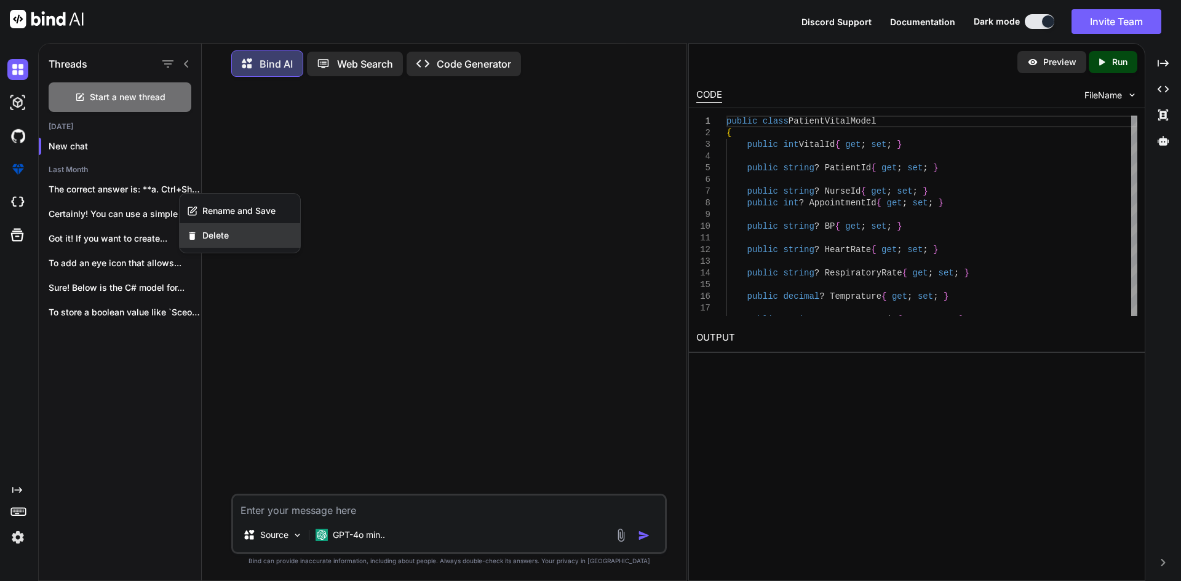
click at [206, 236] on span "Delete" at bounding box center [215, 235] width 26 height 12
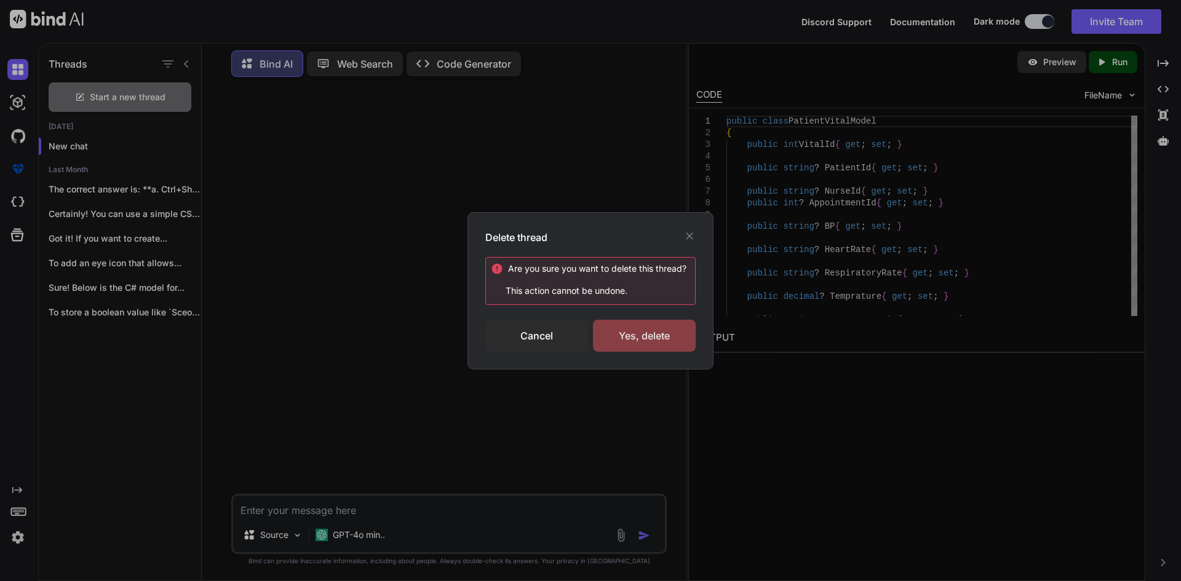
click at [631, 323] on div "Yes, delete" at bounding box center [644, 336] width 103 height 32
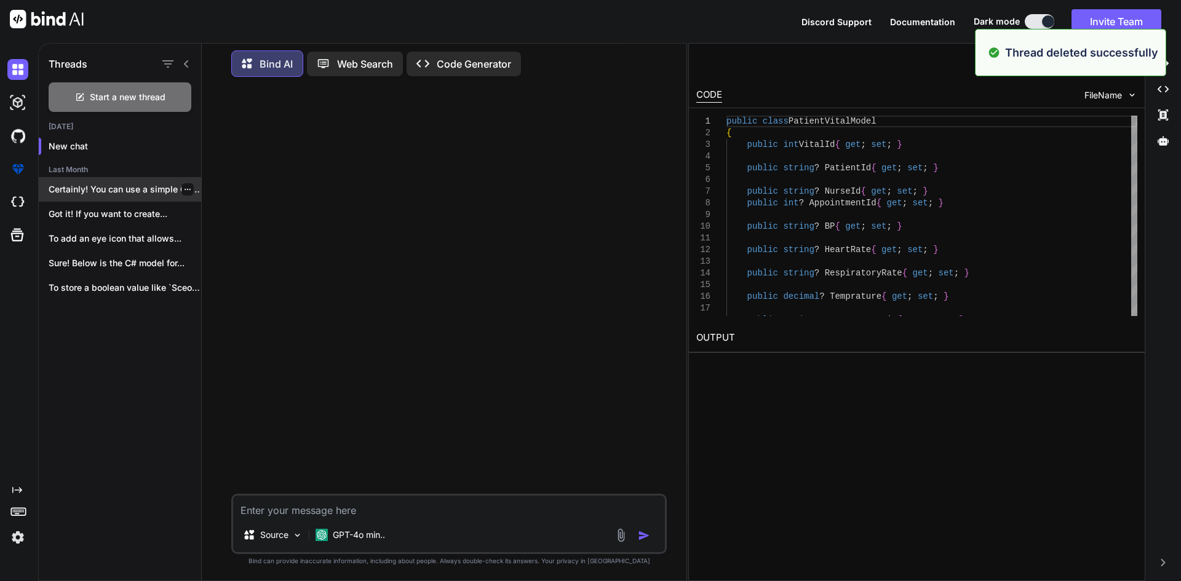
click at [185, 189] on icon "button" at bounding box center [188, 189] width 6 height 1
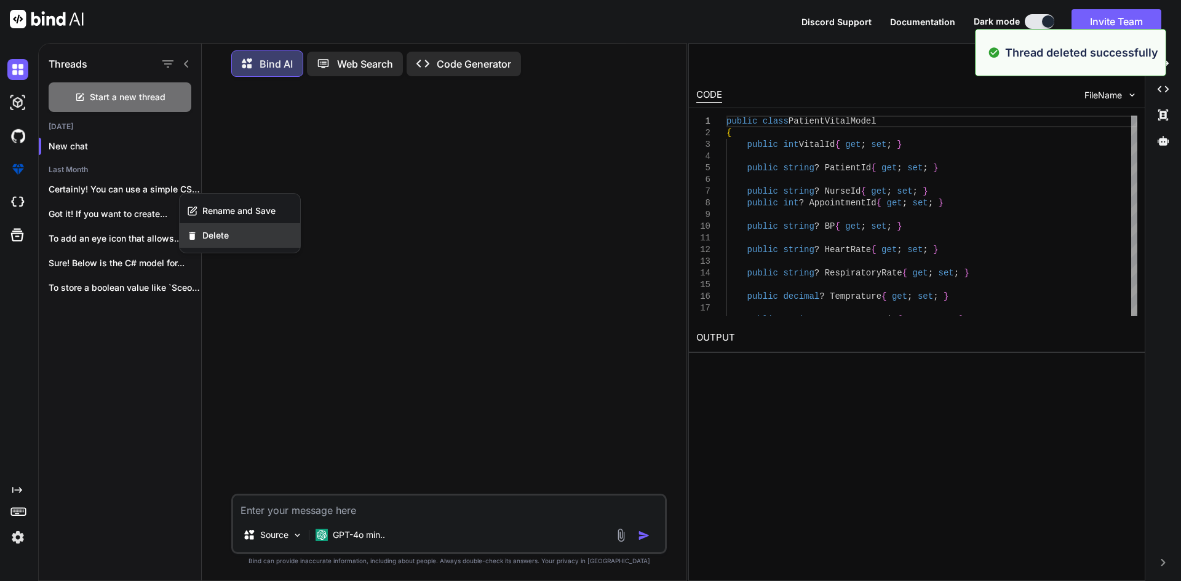
click at [218, 236] on span "Delete" at bounding box center [215, 235] width 26 height 12
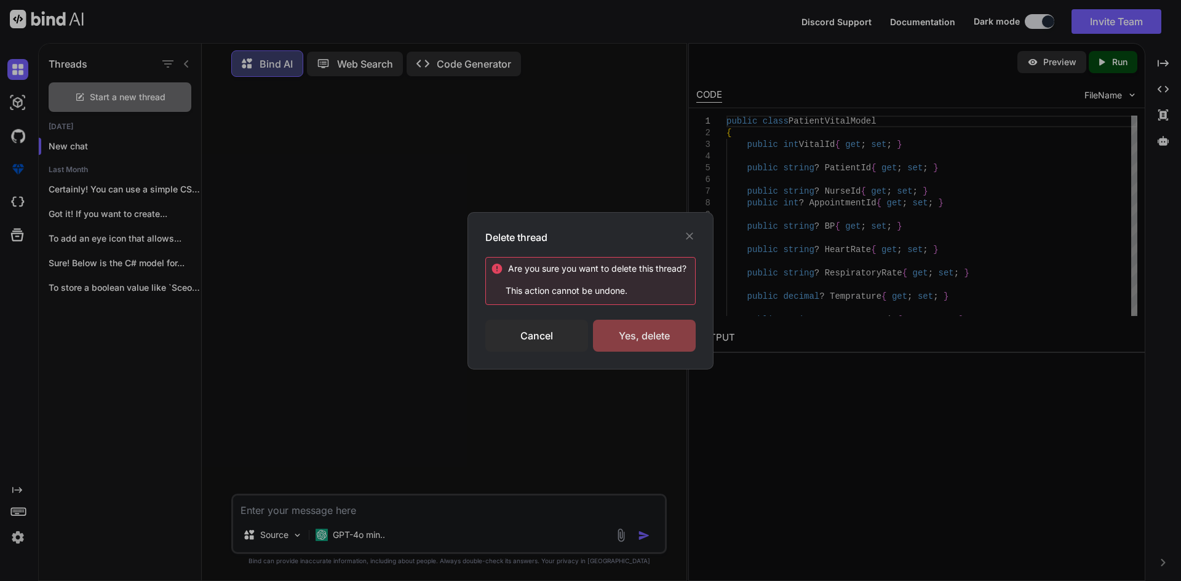
click at [653, 343] on div "Yes, delete" at bounding box center [644, 336] width 103 height 32
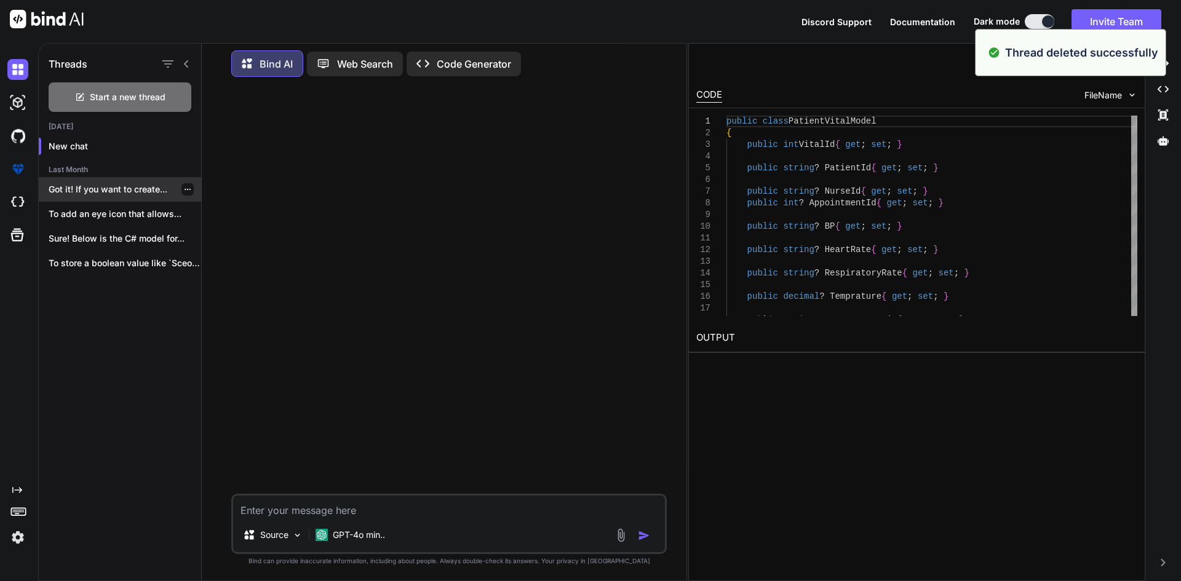
click at [184, 190] on icon "button" at bounding box center [187, 189] width 7 height 7
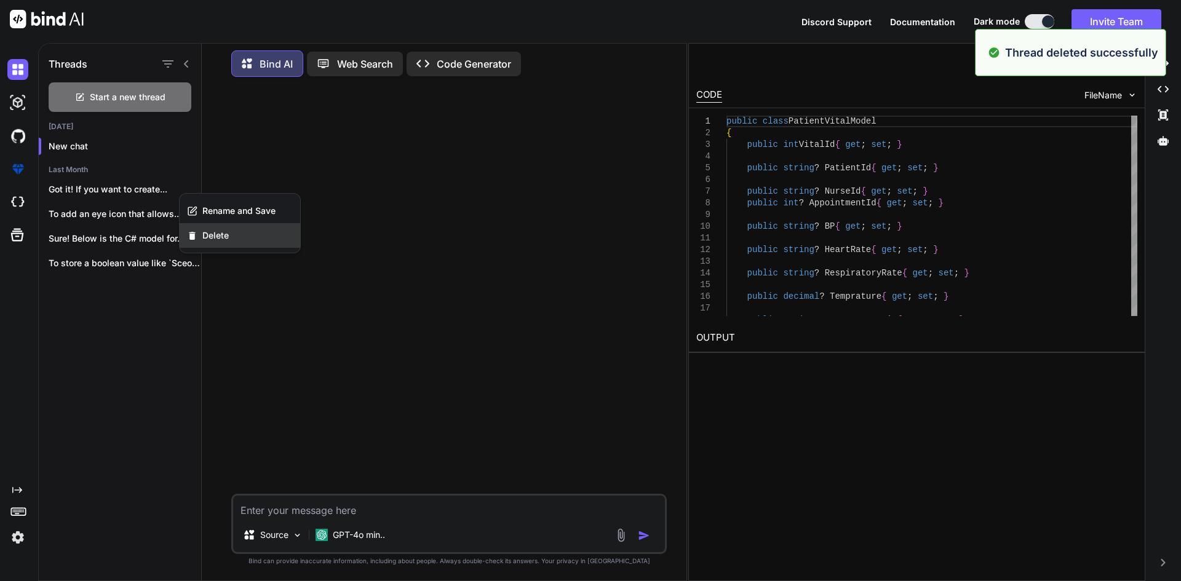
click at [212, 236] on span "Delete" at bounding box center [215, 235] width 26 height 12
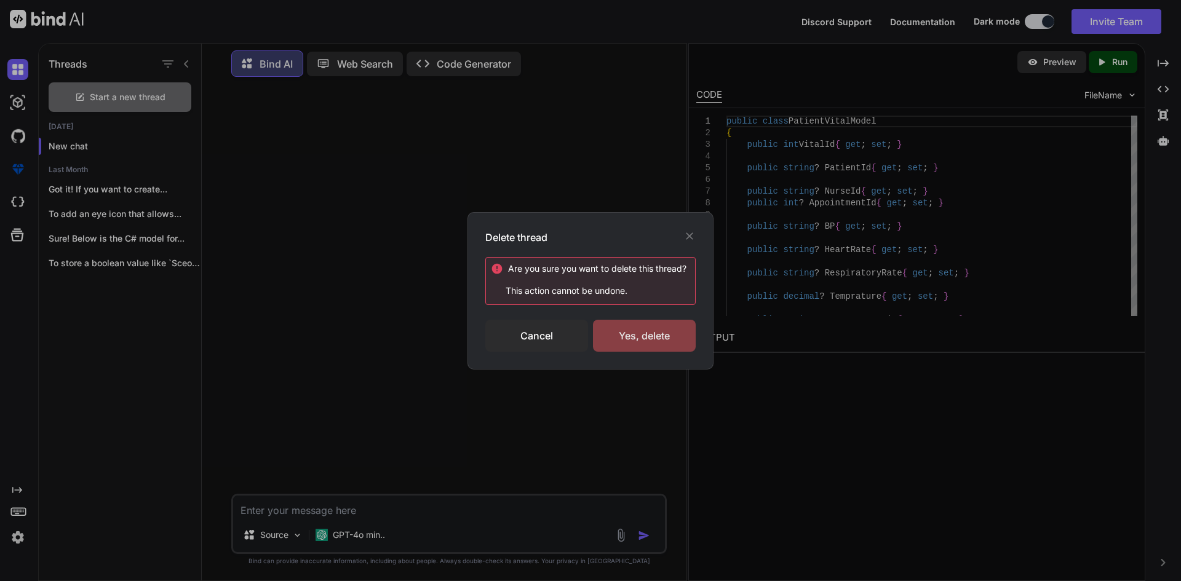
click at [634, 340] on div "Yes, delete" at bounding box center [644, 336] width 103 height 32
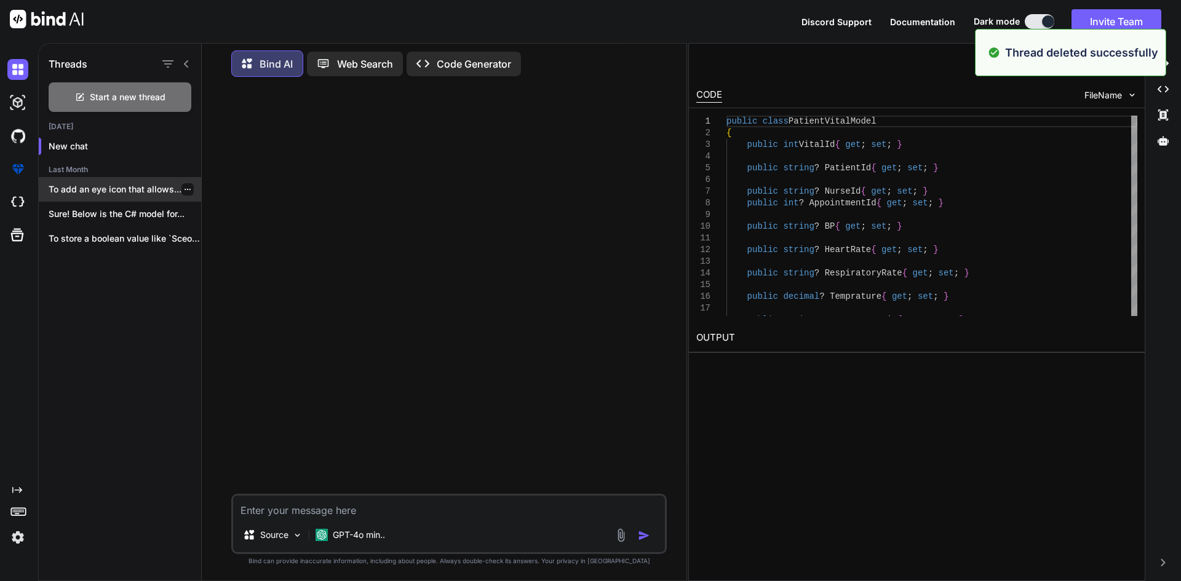
click at [182, 191] on div at bounding box center [188, 189] width 12 height 12
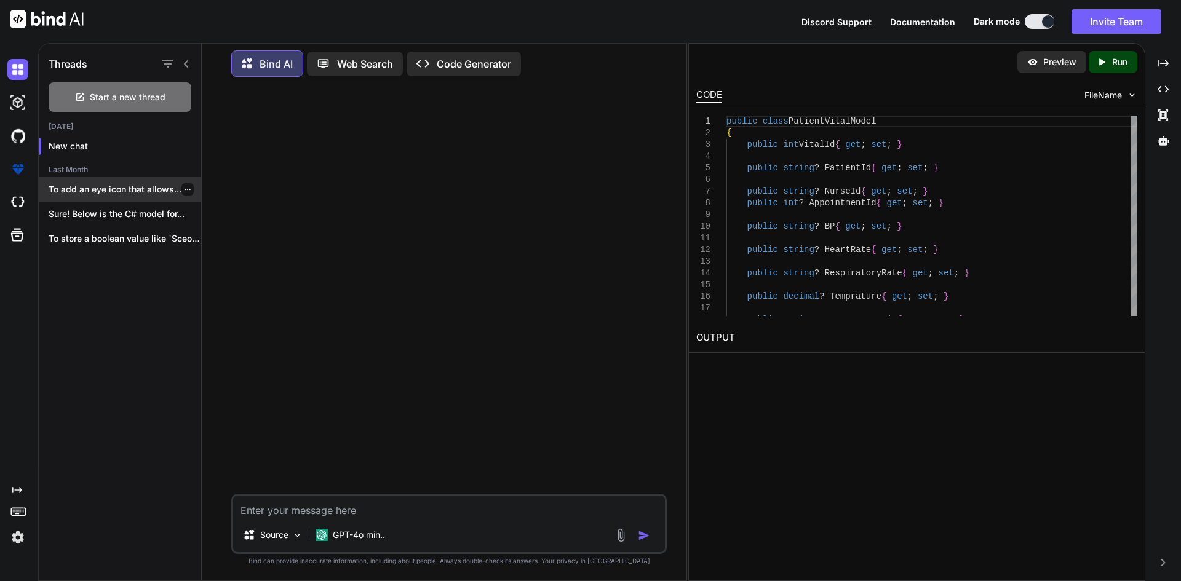
click at [184, 187] on icon "button" at bounding box center [187, 189] width 7 height 7
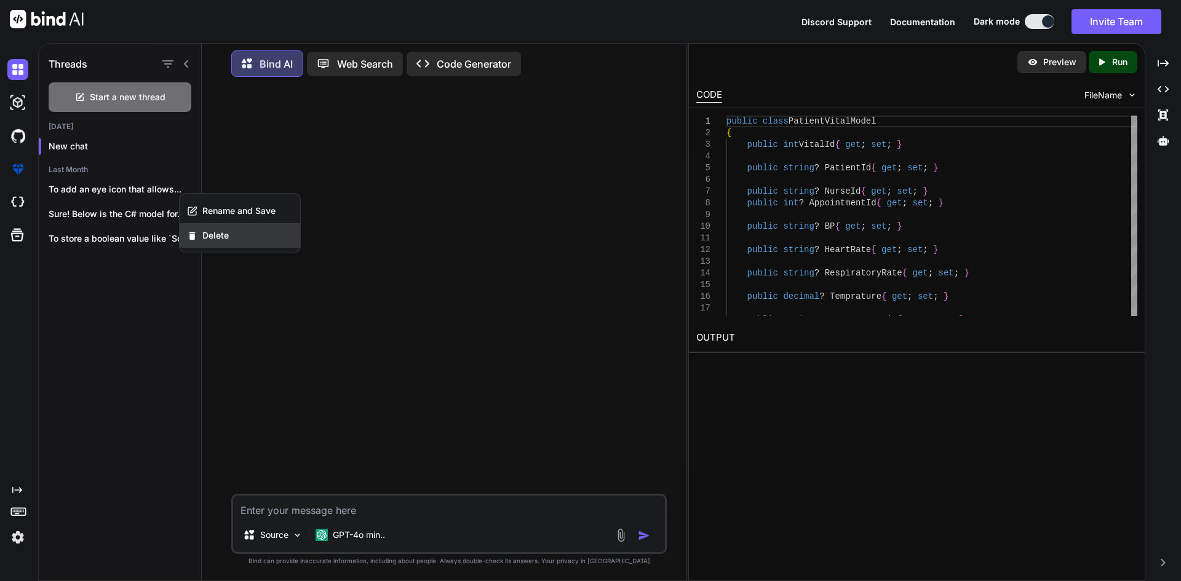
click at [214, 237] on span "Delete" at bounding box center [215, 235] width 26 height 12
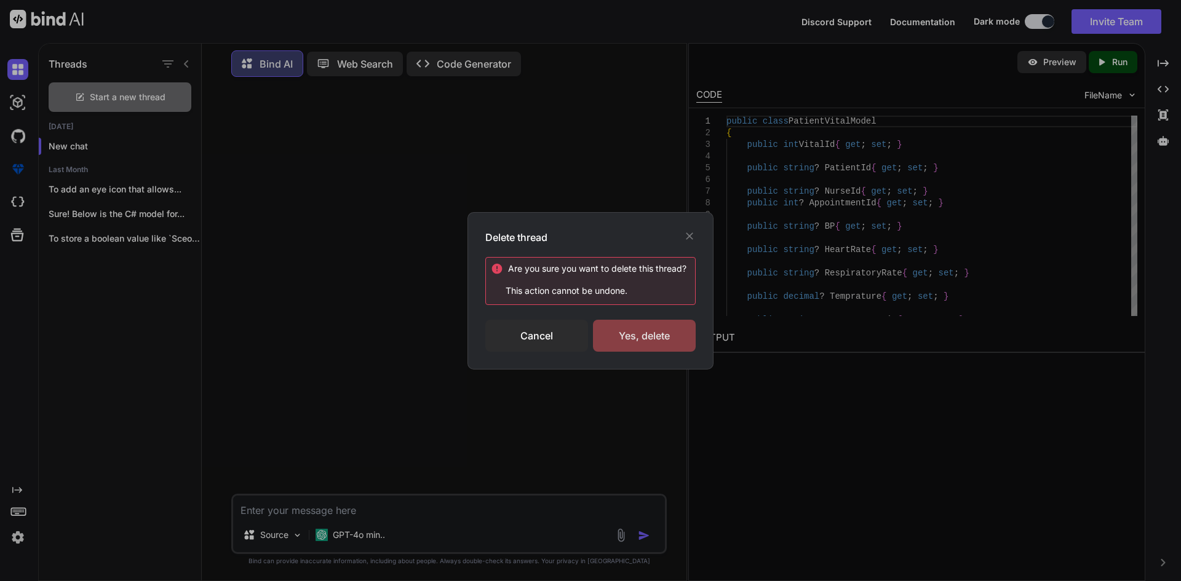
click at [634, 325] on div "Yes, delete" at bounding box center [644, 336] width 103 height 32
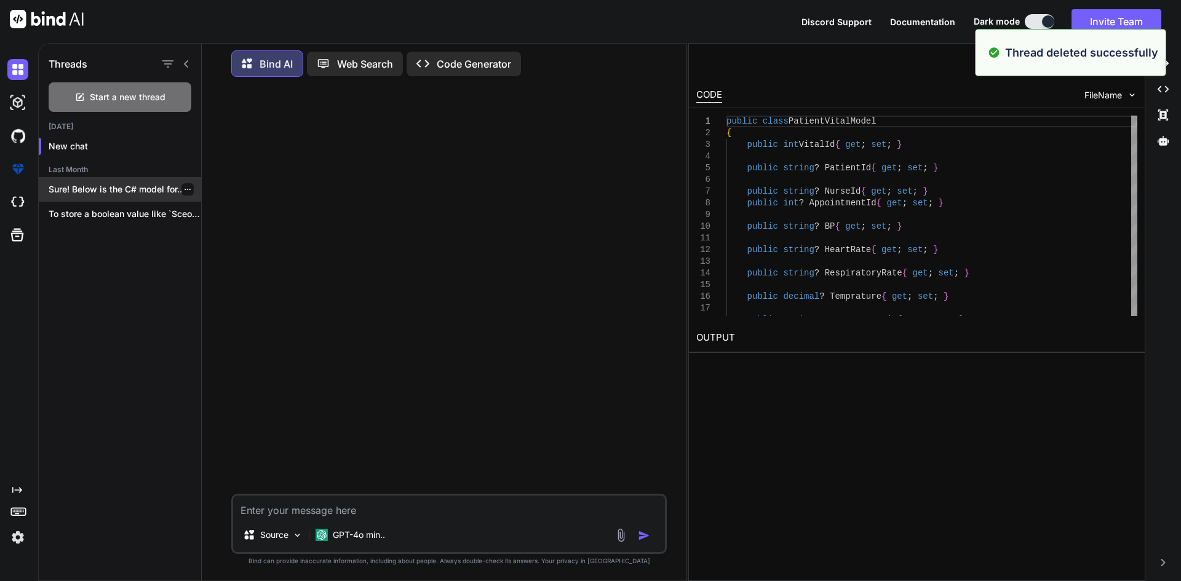
click at [185, 189] on icon "button" at bounding box center [188, 189] width 6 height 1
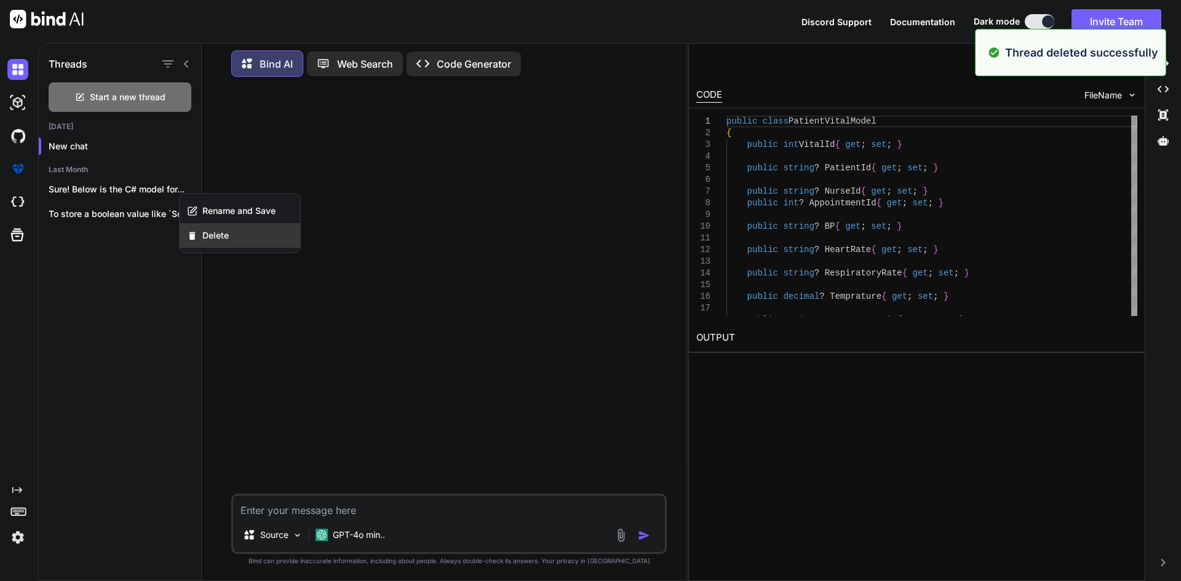
click at [222, 239] on span "Delete" at bounding box center [215, 235] width 26 height 12
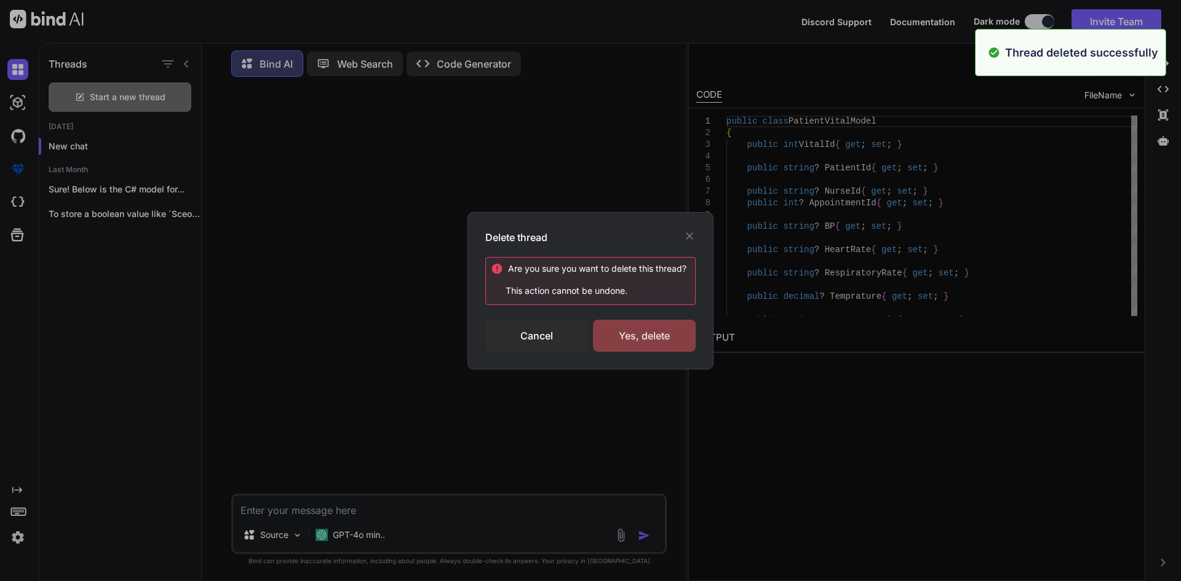
click at [657, 339] on div "Yes, delete" at bounding box center [644, 336] width 103 height 32
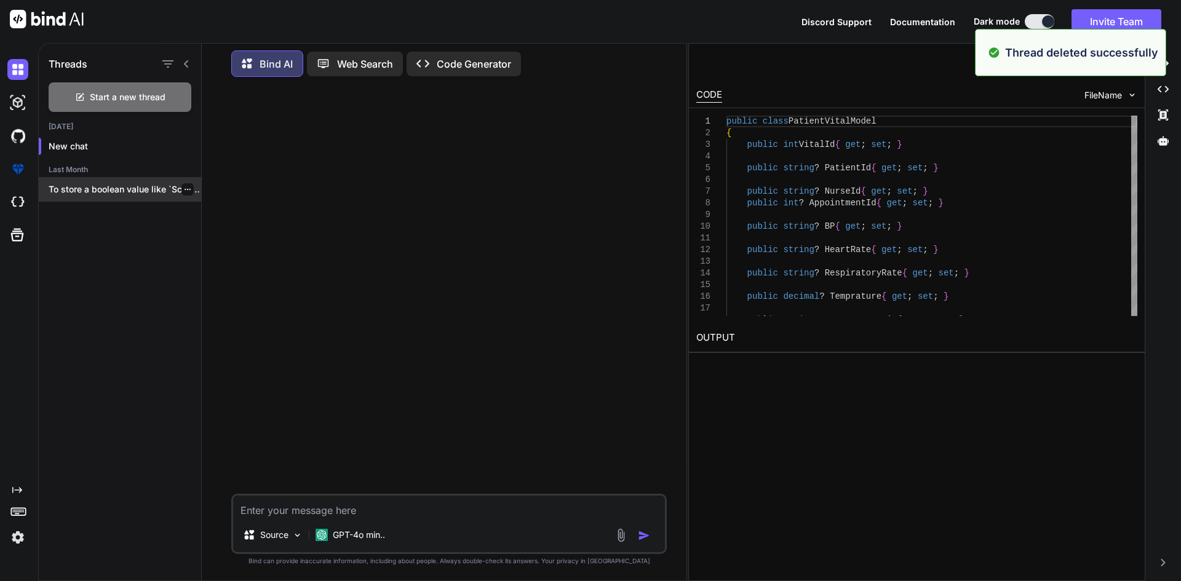
click at [188, 190] on div at bounding box center [188, 189] width 12 height 12
click at [185, 188] on icon "button" at bounding box center [187, 189] width 7 height 7
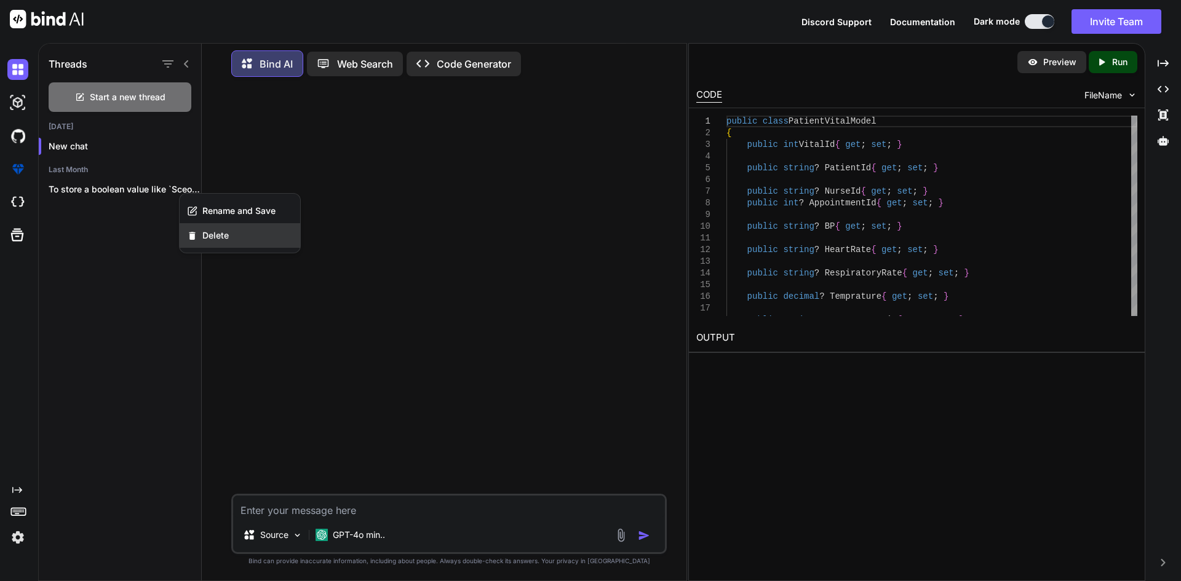
click at [212, 226] on div "Delete" at bounding box center [240, 235] width 121 height 25
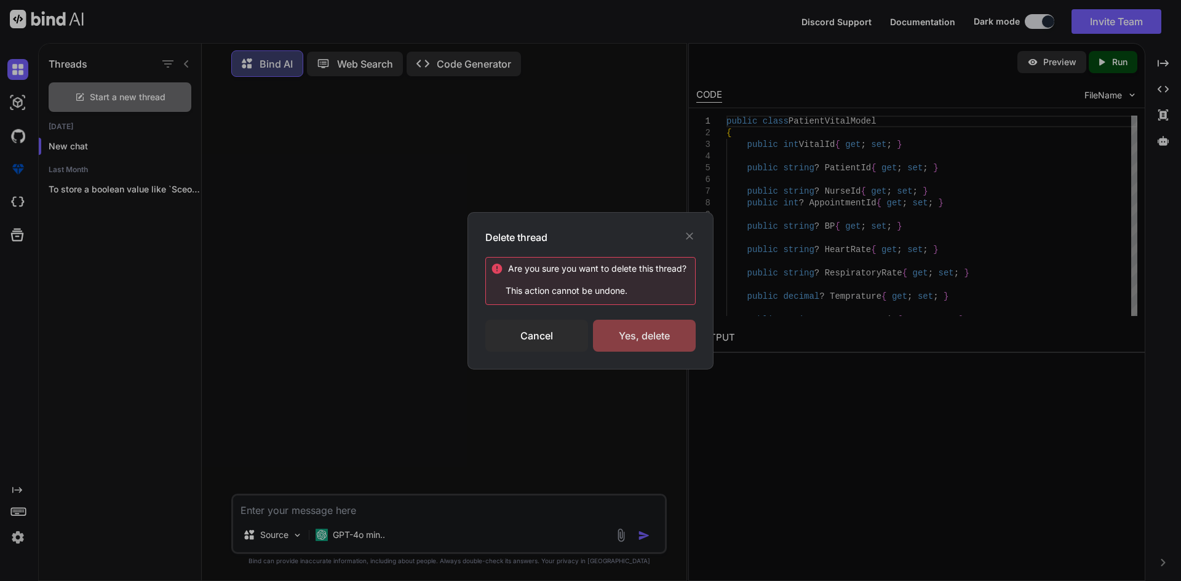
click at [636, 339] on div "Yes, delete" at bounding box center [644, 336] width 103 height 32
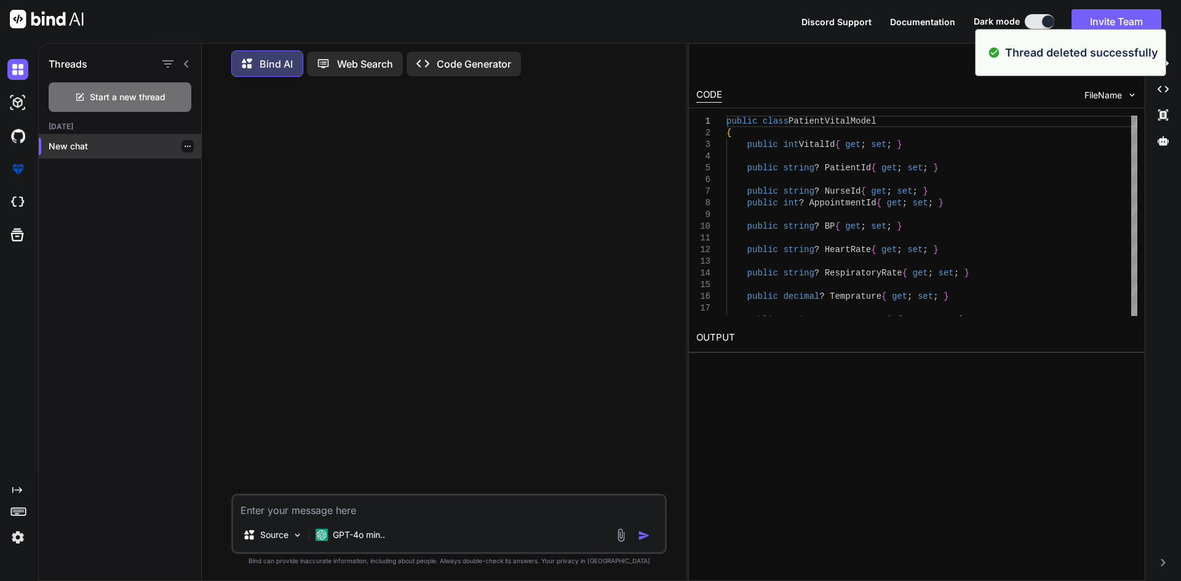
click at [76, 144] on p "New chat" at bounding box center [125, 146] width 153 height 12
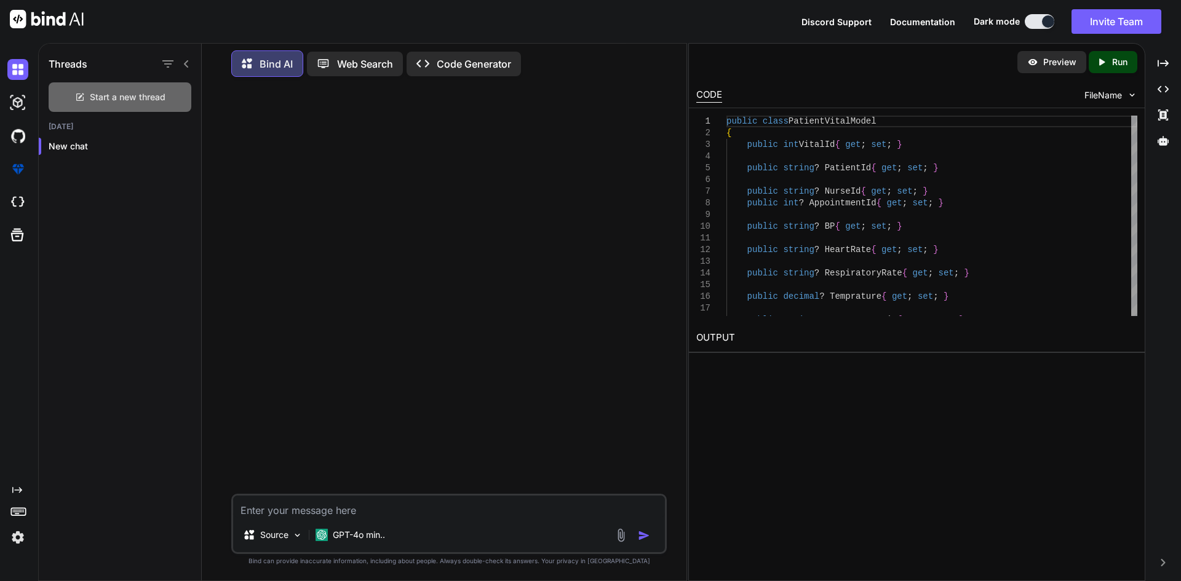
click at [102, 98] on span "Start a new thread" at bounding box center [128, 97] width 76 height 12
drag, startPoint x: 182, startPoint y: 172, endPoint x: 186, endPoint y: 177, distance: 7.4
click at [182, 171] on div at bounding box center [188, 171] width 12 height 12
click at [182, 169] on div at bounding box center [188, 171] width 12 height 12
click at [185, 170] on icon "button" at bounding box center [187, 170] width 7 height 7
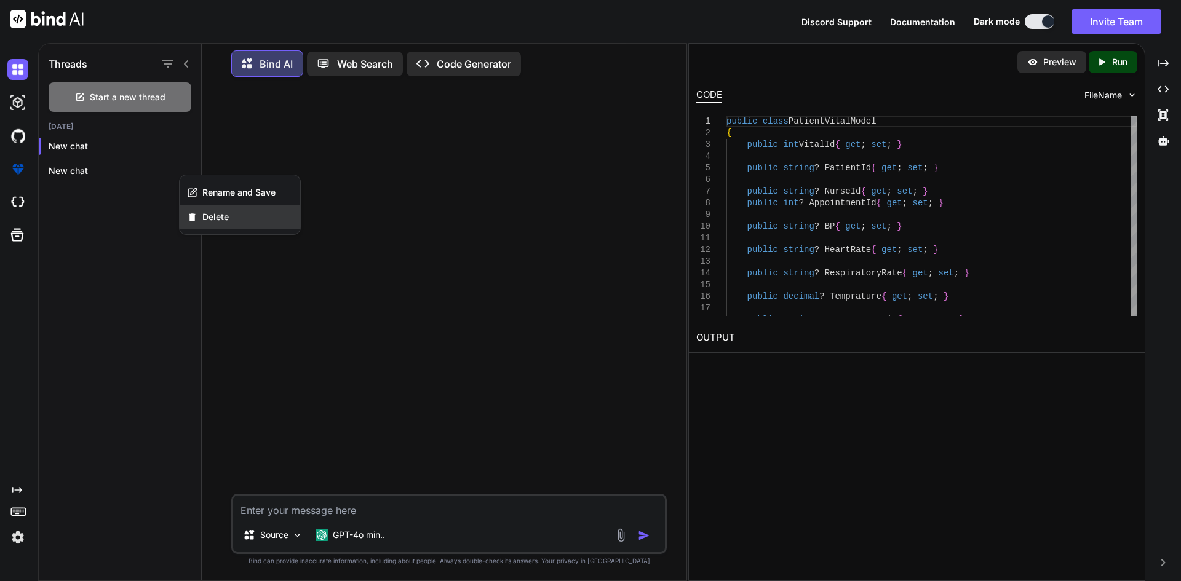
click at [223, 221] on span "Delete" at bounding box center [215, 217] width 26 height 12
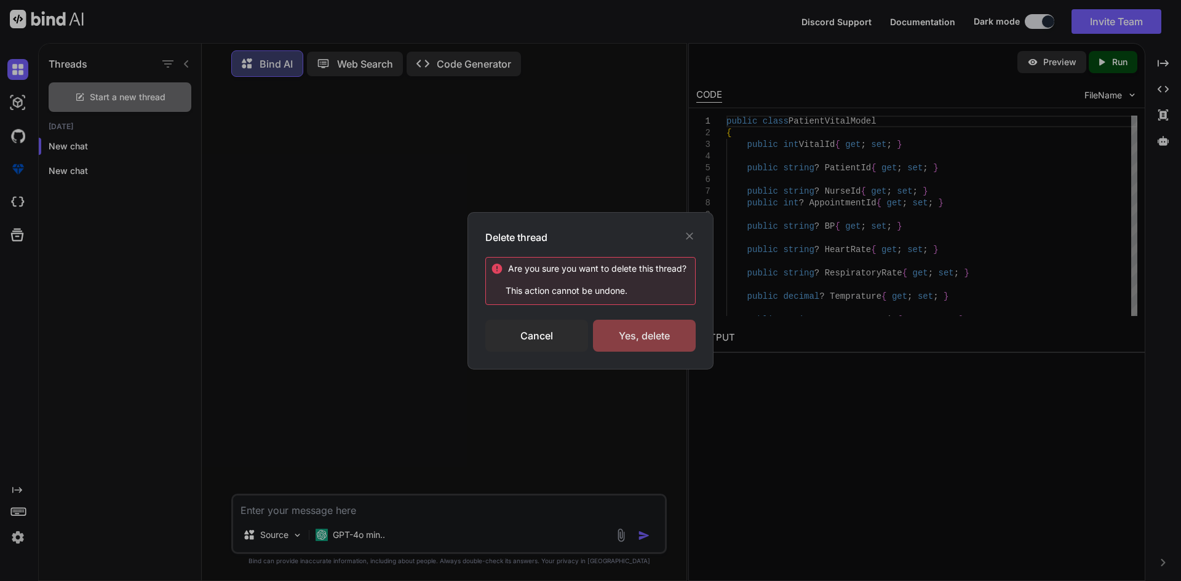
click at [682, 345] on div "Yes, delete" at bounding box center [644, 336] width 103 height 32
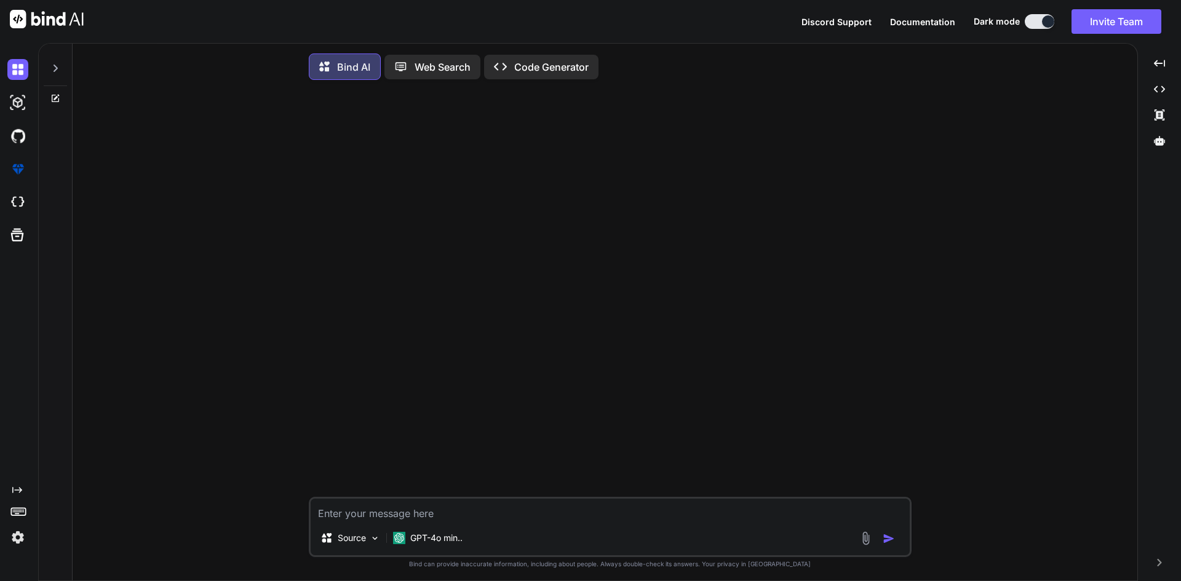
type textarea "x"
